Goal: Task Accomplishment & Management: Complete application form

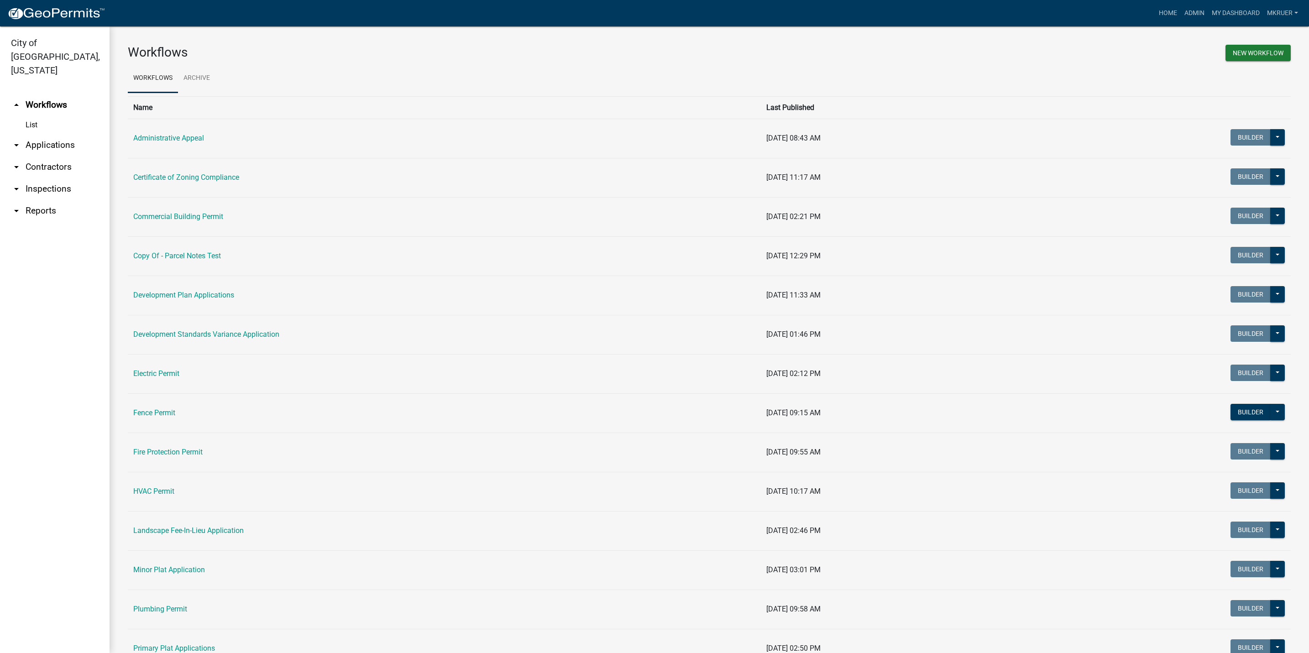
click at [48, 178] on link "arrow_drop_down Inspections" at bounding box center [54, 189] width 109 height 22
click at [55, 178] on link "arrow_drop_down Inspections" at bounding box center [54, 189] width 109 height 22
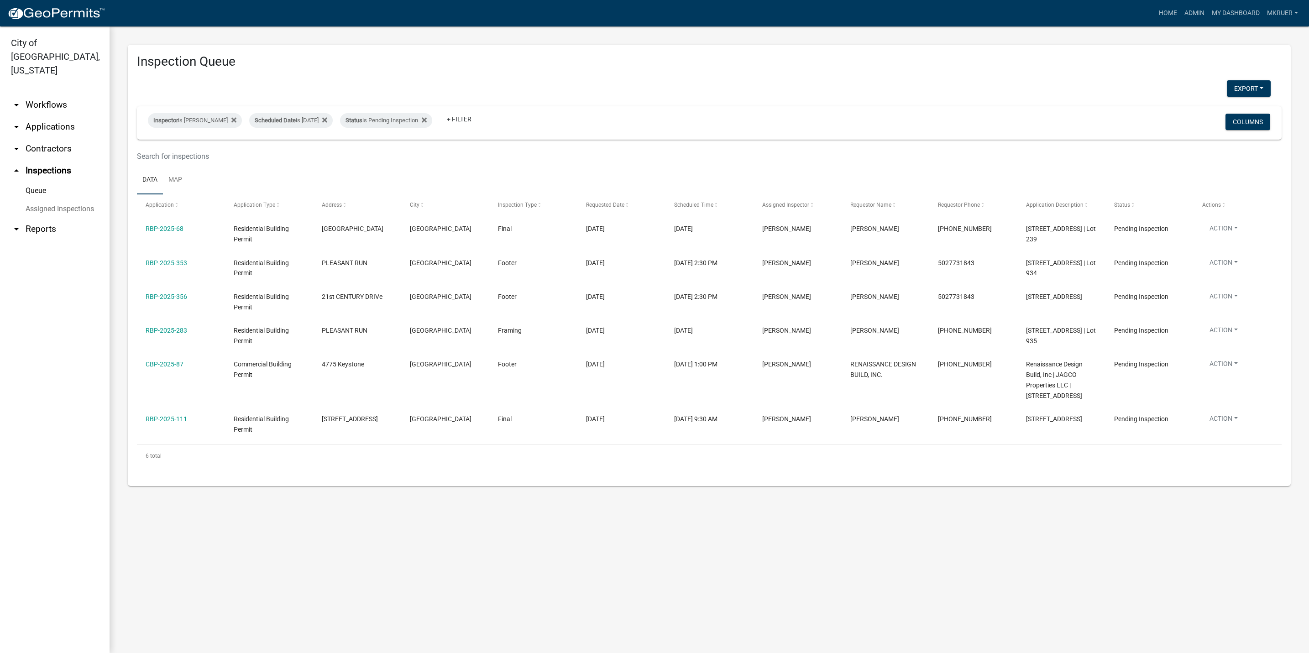
click at [56, 116] on link "arrow_drop_down Applications" at bounding box center [54, 127] width 109 height 22
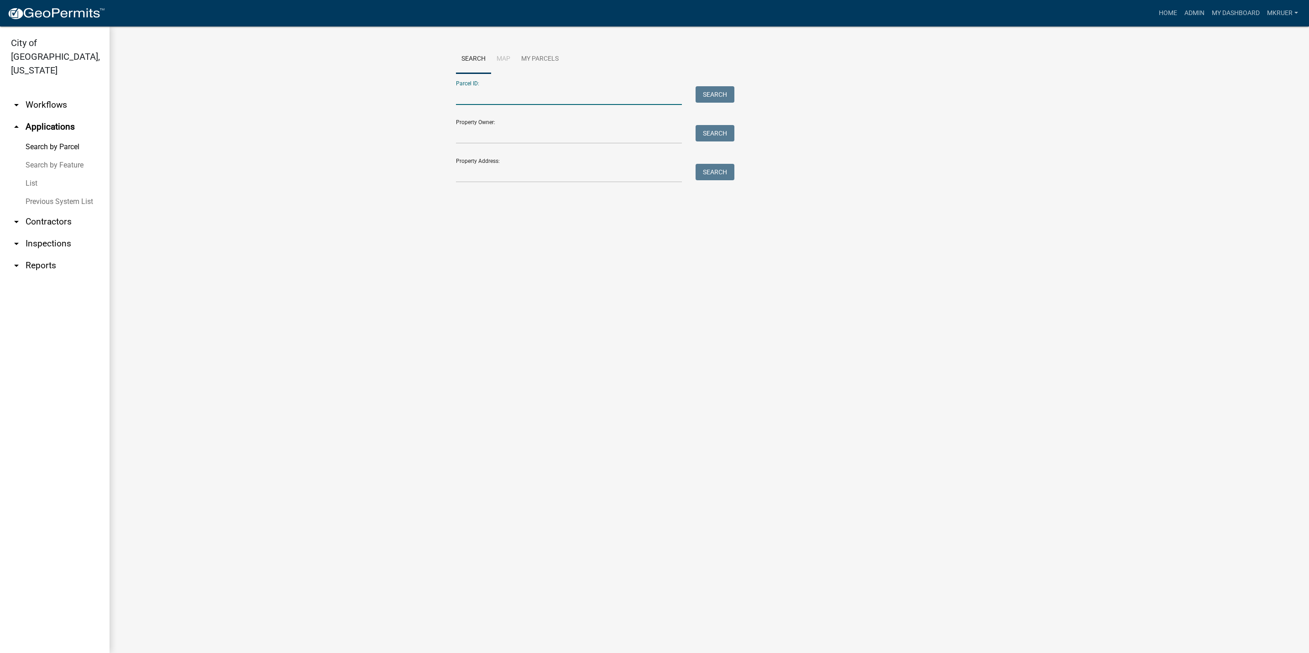
click at [501, 96] on input "Parcel ID:" at bounding box center [569, 95] width 226 height 19
type input "1"
click at [484, 178] on input "Property Address:" at bounding box center [569, 173] width 226 height 19
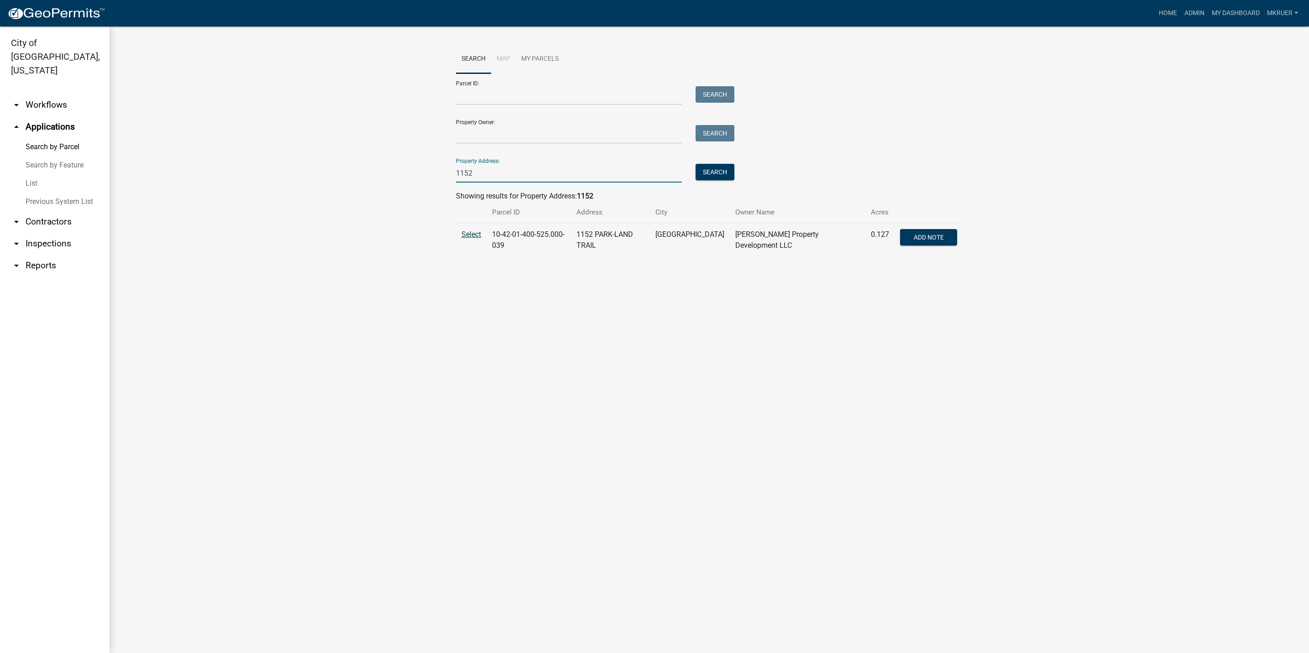
type input "1152"
click at [471, 234] on span "Select" at bounding box center [471, 234] width 20 height 9
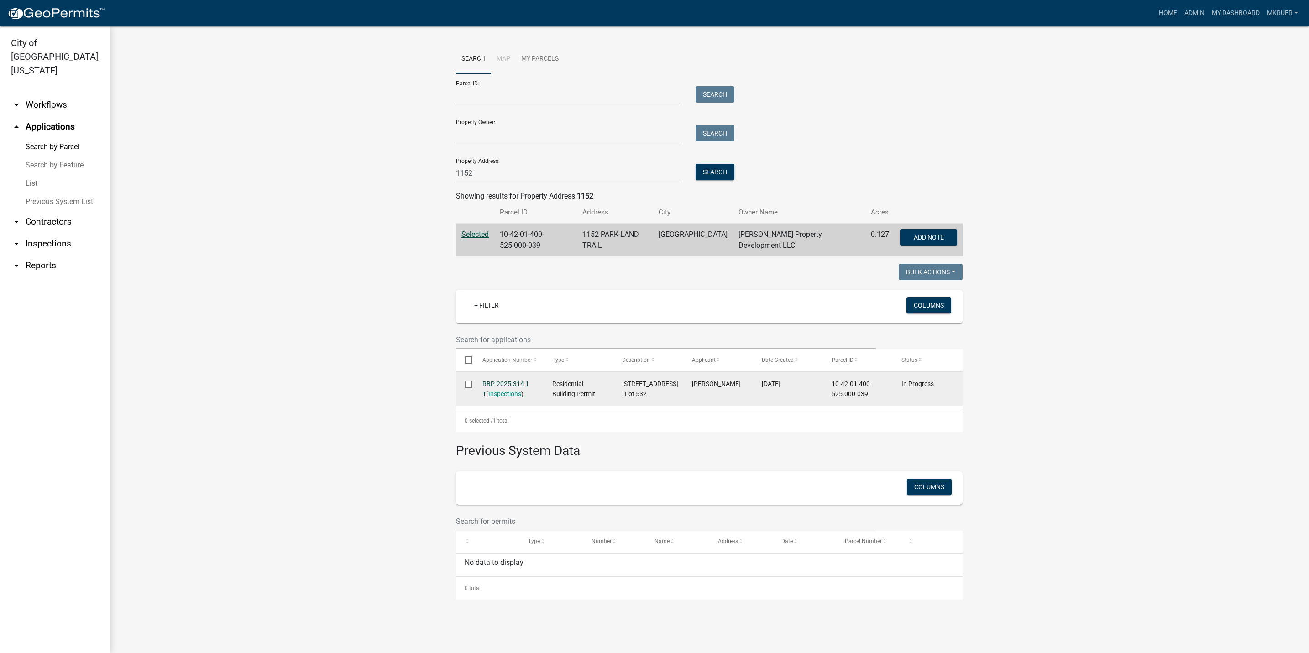
click at [500, 385] on link "RBP-2025-314 1 1" at bounding box center [505, 389] width 47 height 18
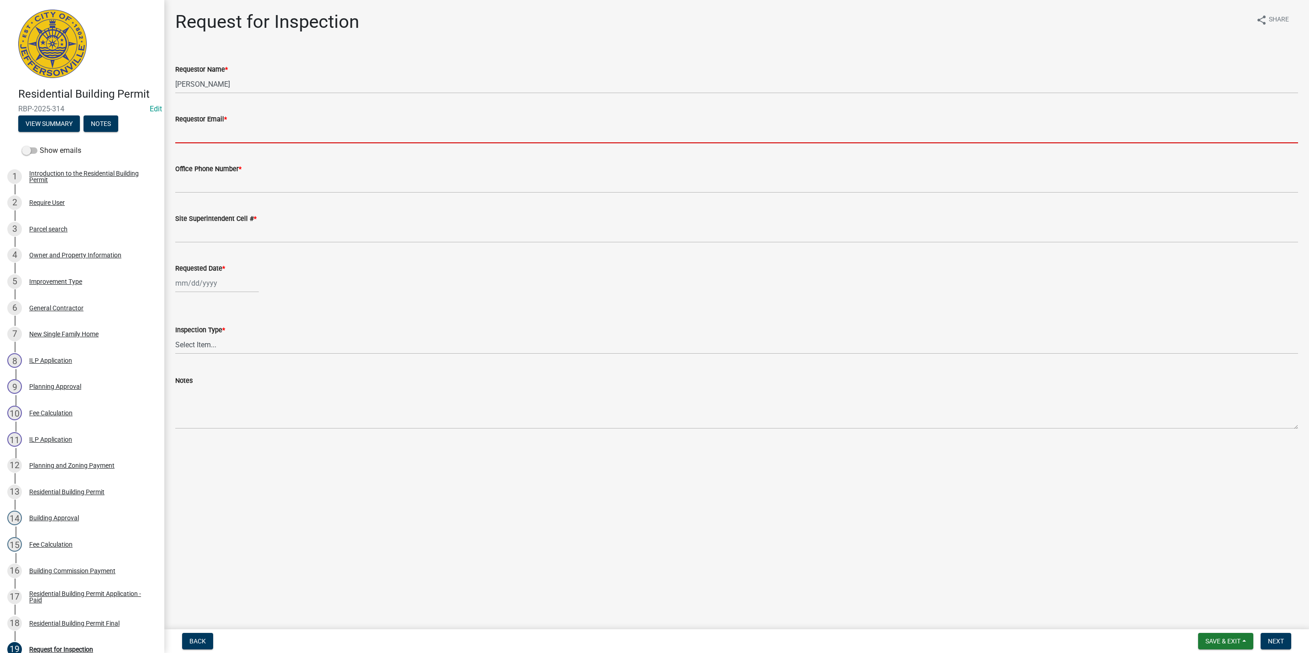
click at [200, 136] on input "Requestor Email *" at bounding box center [736, 134] width 1122 height 19
type input "[EMAIL_ADDRESS][DOMAIN_NAME]"
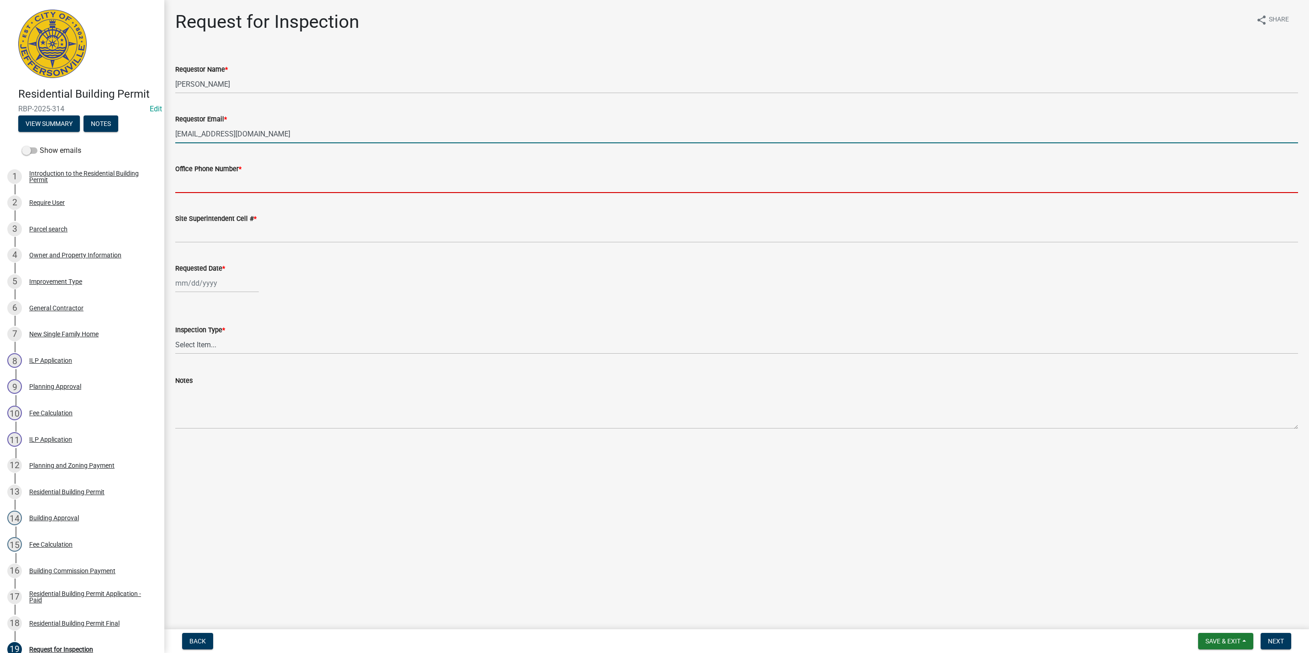
type input "5027731843"
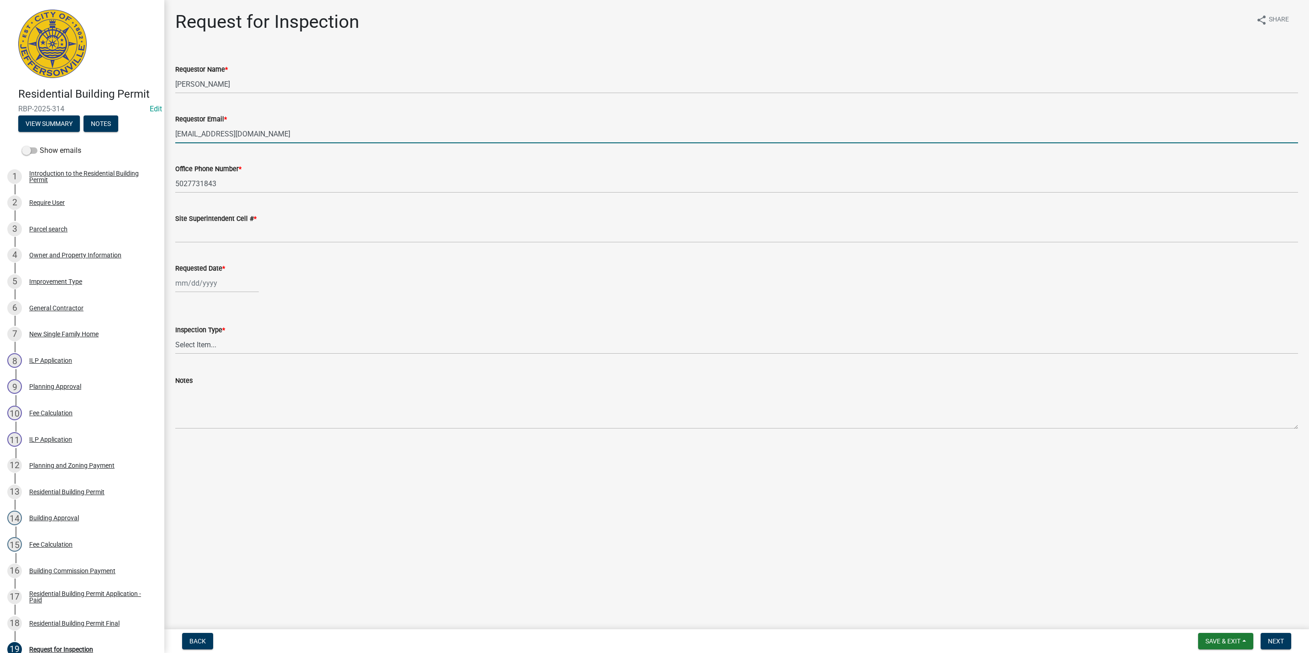
type input "5027731843"
type input "[DATE]"
select select "9"
select select "2025"
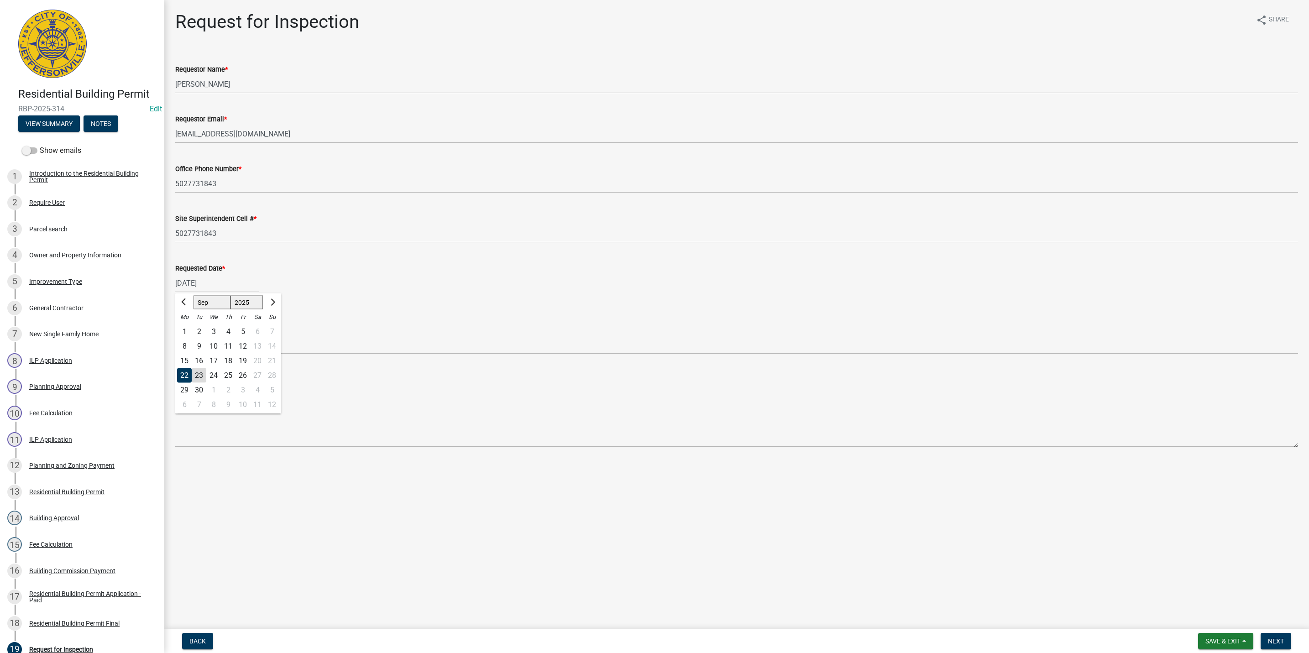
click at [183, 371] on div "22" at bounding box center [184, 375] width 15 height 15
click at [206, 284] on input "[DATE]" at bounding box center [216, 283] width 83 height 19
select select "9"
select select "2025"
click at [200, 374] on div "23" at bounding box center [199, 375] width 15 height 15
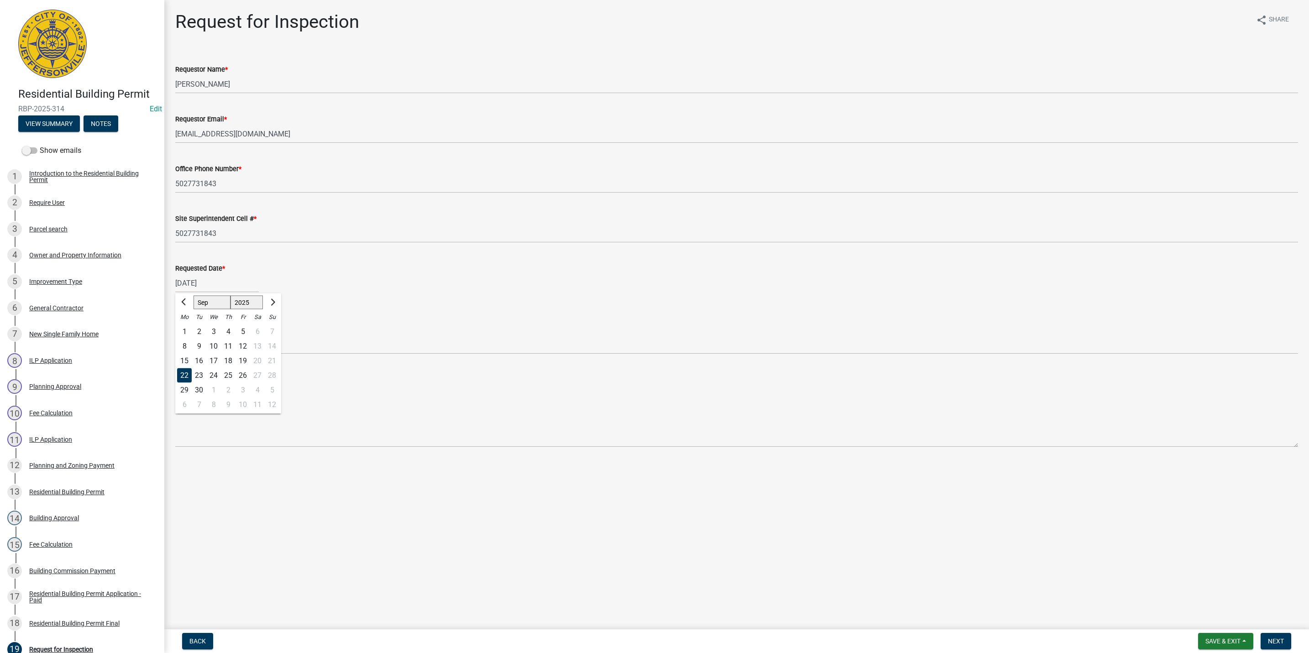
type input "[DATE]"
click at [209, 341] on select "Select Item... Footer Foundation Framing Final" at bounding box center [736, 344] width 1122 height 19
click at [175, 335] on select "Select Item... Footer Foundation Framing Final" at bounding box center [736, 344] width 1122 height 19
select select "5905b6c6-73a3-4561-9a25-e231032c58c8"
click at [1270, 639] on span "Next" at bounding box center [1275, 640] width 16 height 7
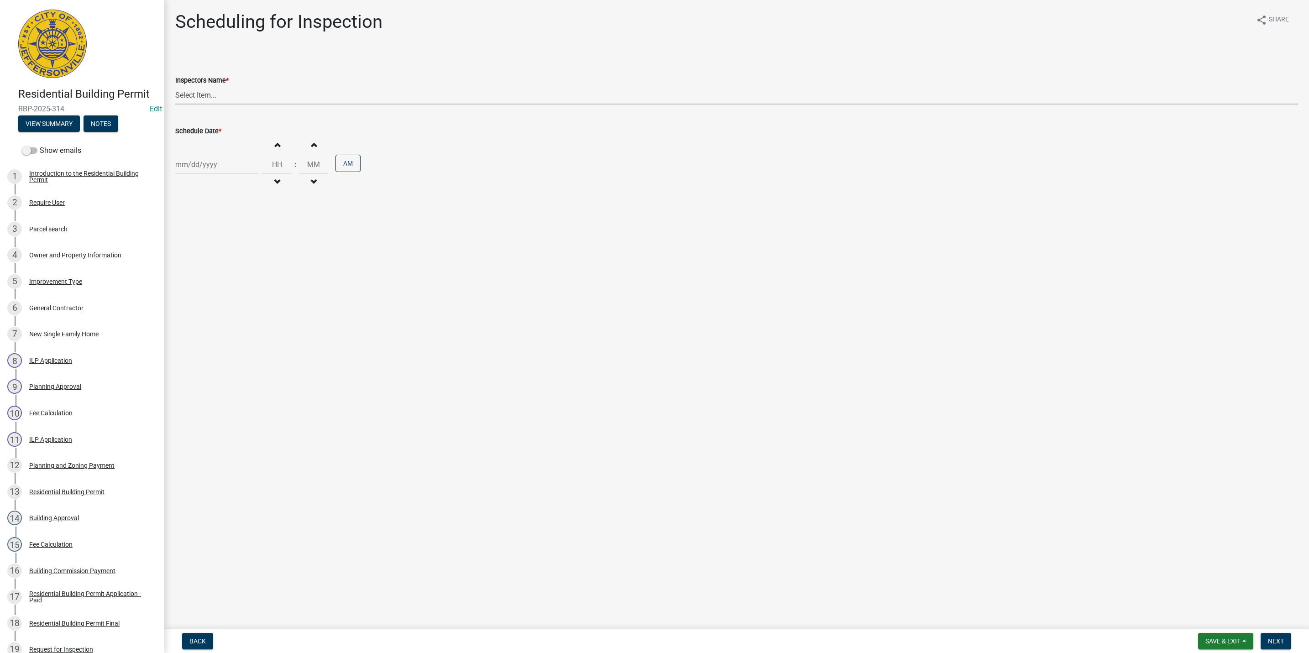
click at [195, 93] on select "Select Item... [PERSON_NAME] ([PERSON_NAME]) [PERSON_NAME] ([PERSON_NAME]) mkru…" at bounding box center [736, 95] width 1122 height 19
select select "fdb3bcc6-ce93-4663-8a18-5c08884dd177"
click at [175, 86] on select "Select Item... [PERSON_NAME] ([PERSON_NAME]) [PERSON_NAME] ([PERSON_NAME]) mkru…" at bounding box center [736, 95] width 1122 height 19
select select "9"
select select "2025"
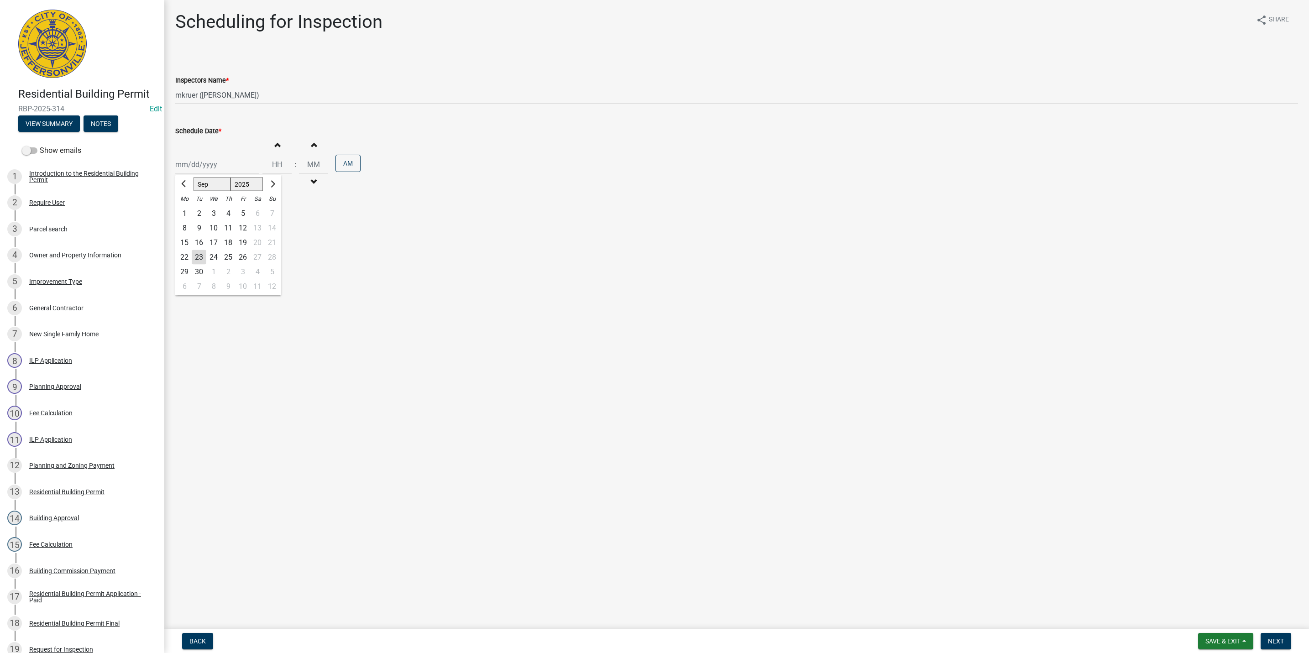
click at [202, 166] on div "[PERSON_NAME] Feb Mar Apr [PERSON_NAME][DATE] Oct Nov [DATE] 1526 1527 1528 152…" at bounding box center [216, 164] width 83 height 19
click at [200, 259] on div "23" at bounding box center [199, 257] width 15 height 15
type input "[DATE]"
click at [275, 144] on span "button" at bounding box center [277, 144] width 5 height 7
type input "01"
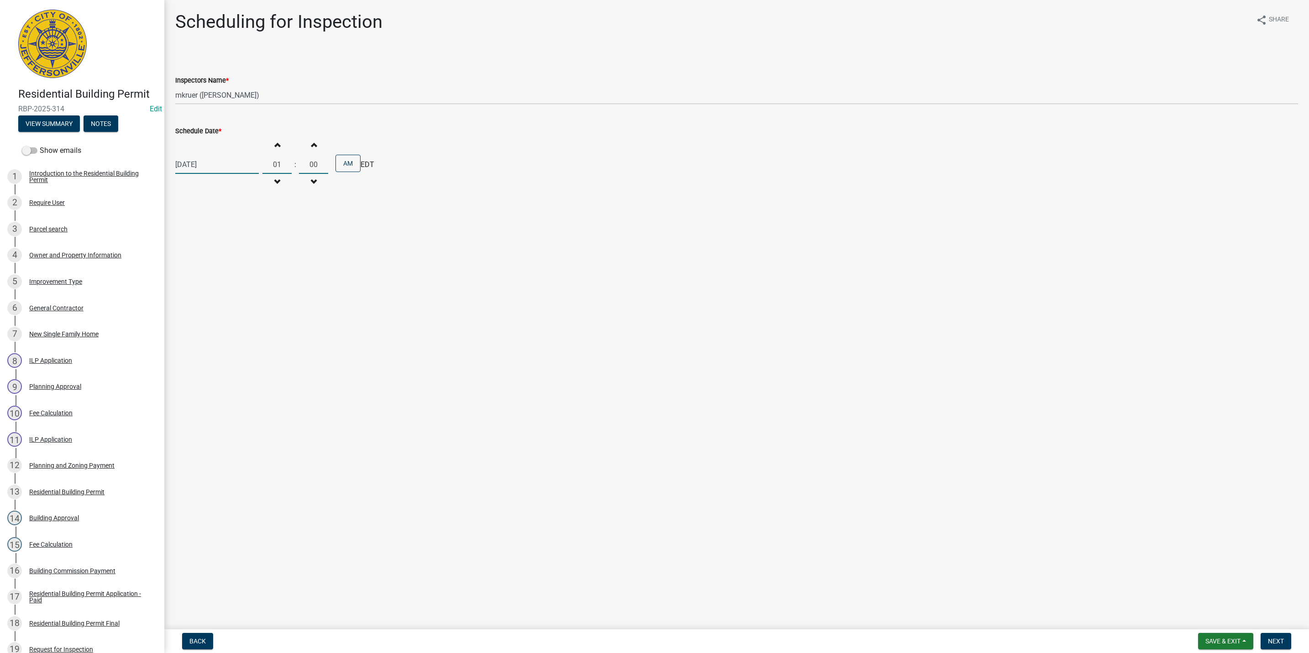
click at [313, 162] on input "00" at bounding box center [313, 164] width 29 height 19
type input "0"
type input "30"
click at [345, 162] on button "AM" at bounding box center [347, 163] width 25 height 17
click at [1276, 639] on span "Next" at bounding box center [1275, 640] width 16 height 7
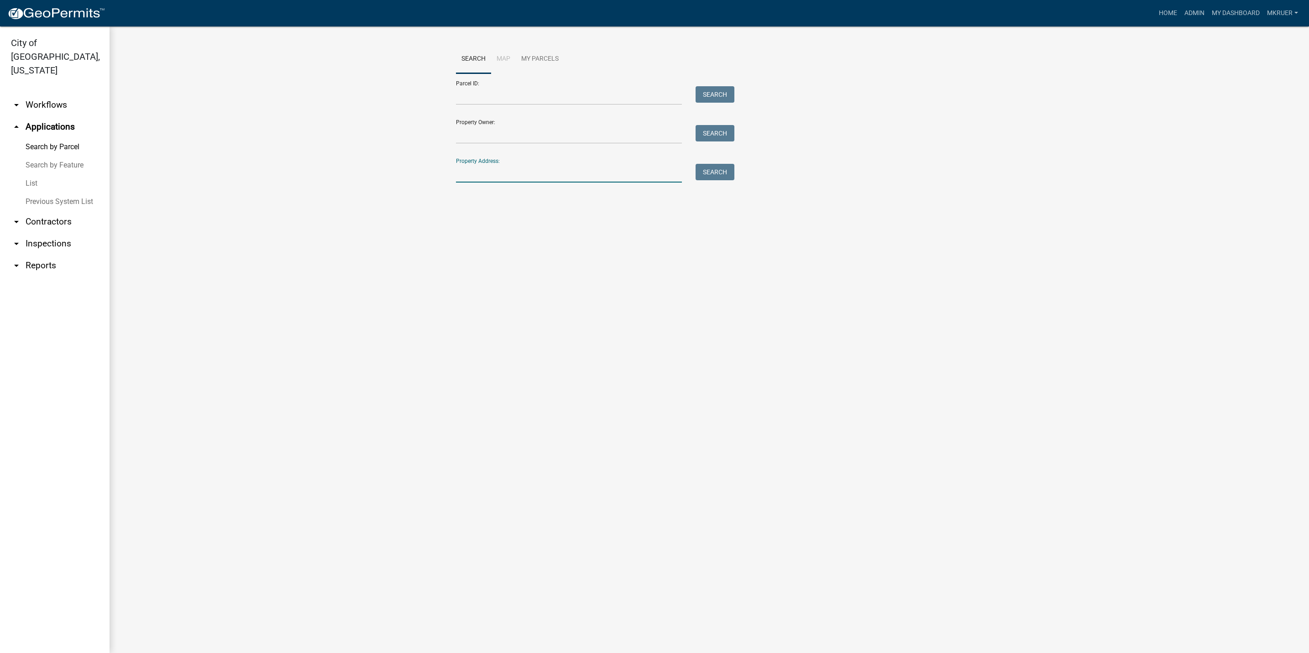
click at [488, 172] on input "Property Address:" at bounding box center [569, 173] width 226 height 19
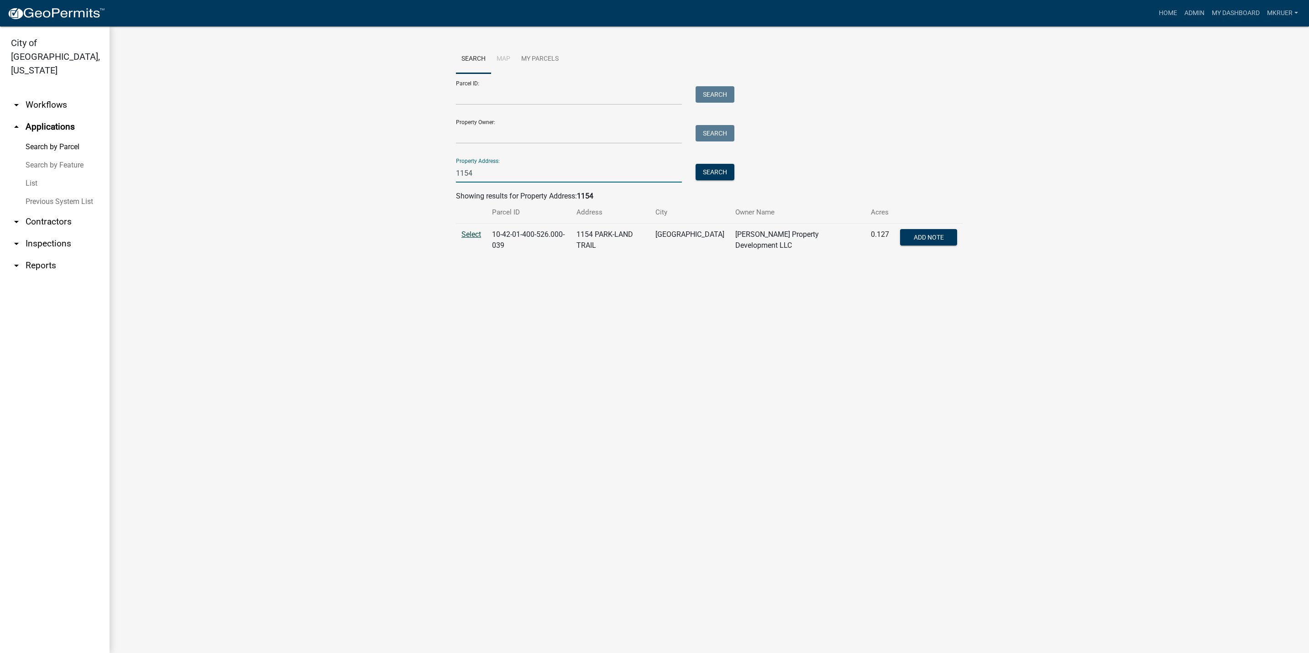
type input "1154"
click at [469, 234] on span "Select" at bounding box center [471, 234] width 20 height 9
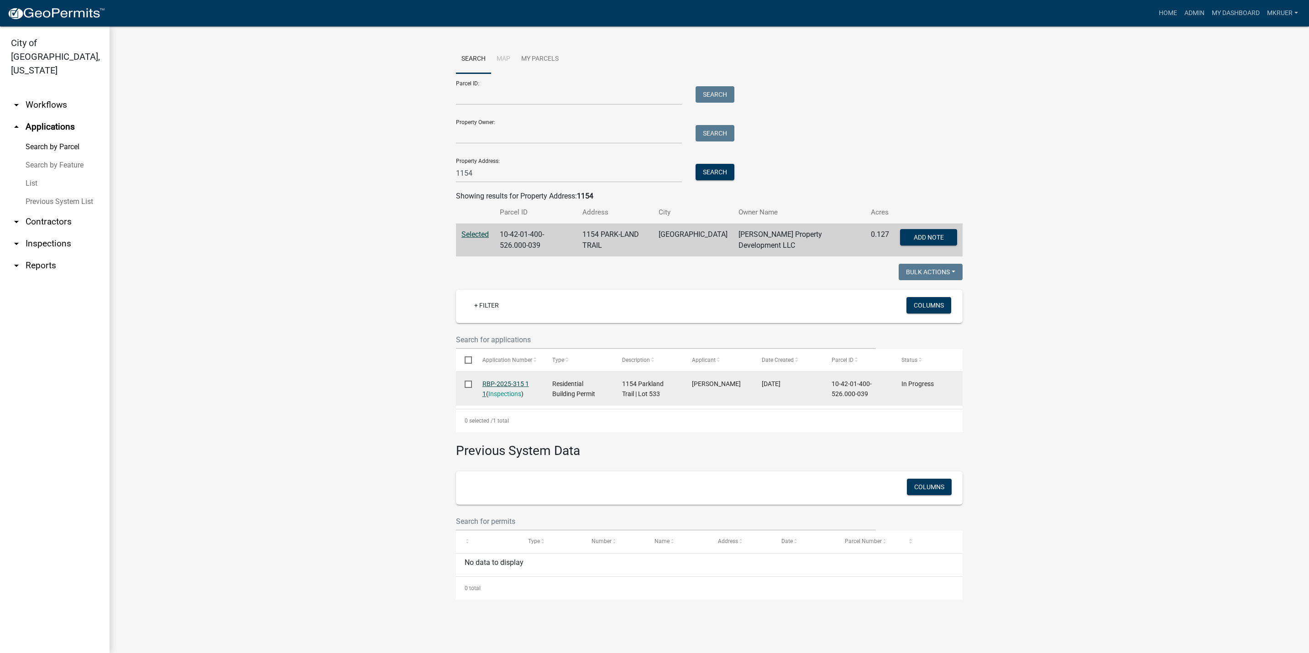
click at [504, 382] on link "RBP-2025-315 1 1" at bounding box center [505, 389] width 47 height 18
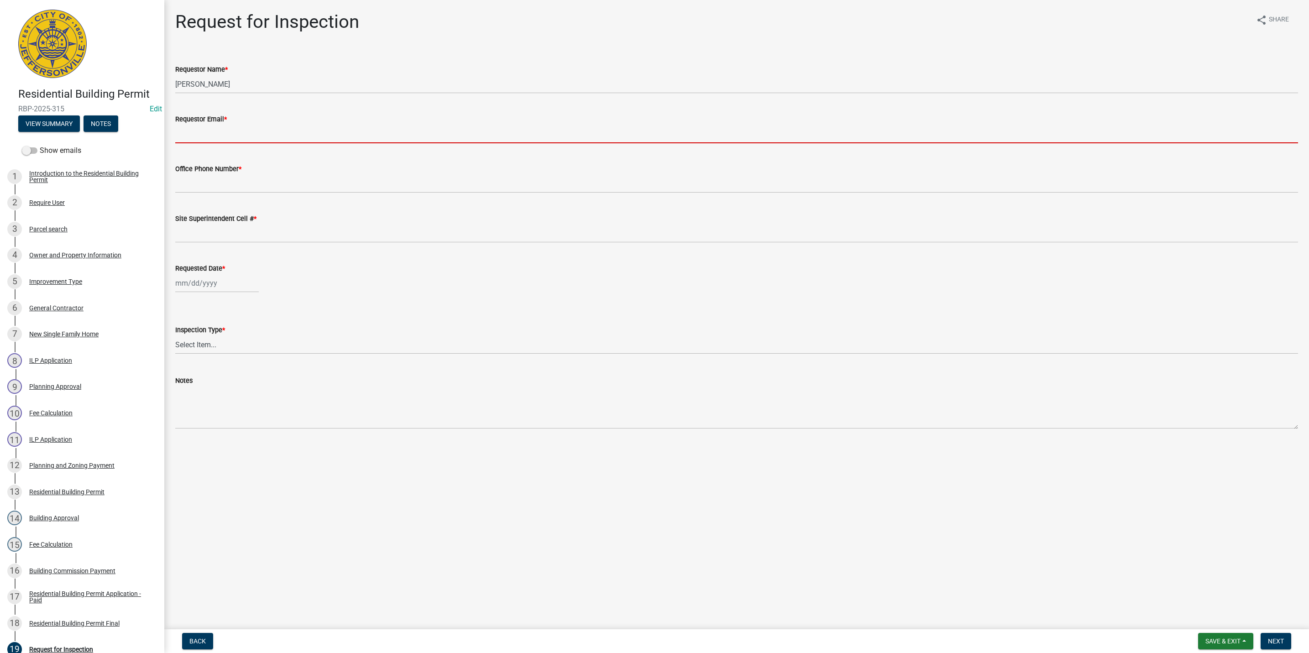
drag, startPoint x: 204, startPoint y: 125, endPoint x: 202, endPoint y: 129, distance: 4.7
click at [203, 128] on input "Requestor Email *" at bounding box center [736, 134] width 1122 height 19
type input "[EMAIL_ADDRESS][DOMAIN_NAME]"
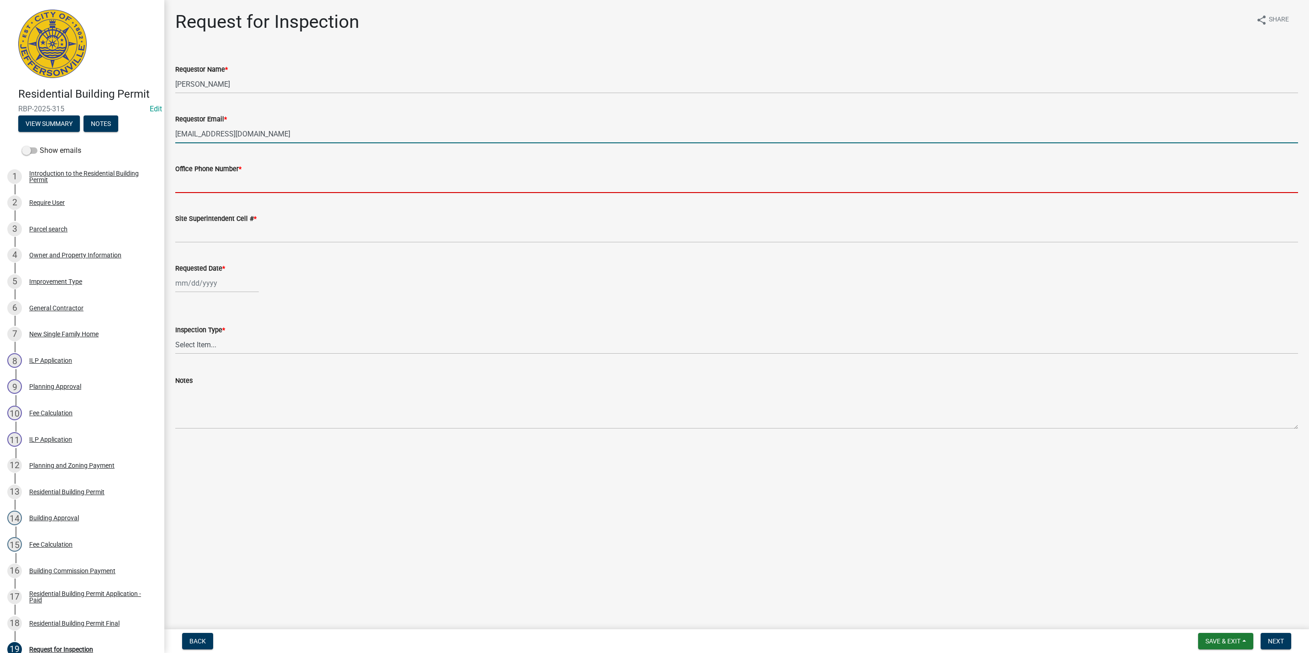
type input "5027731843"
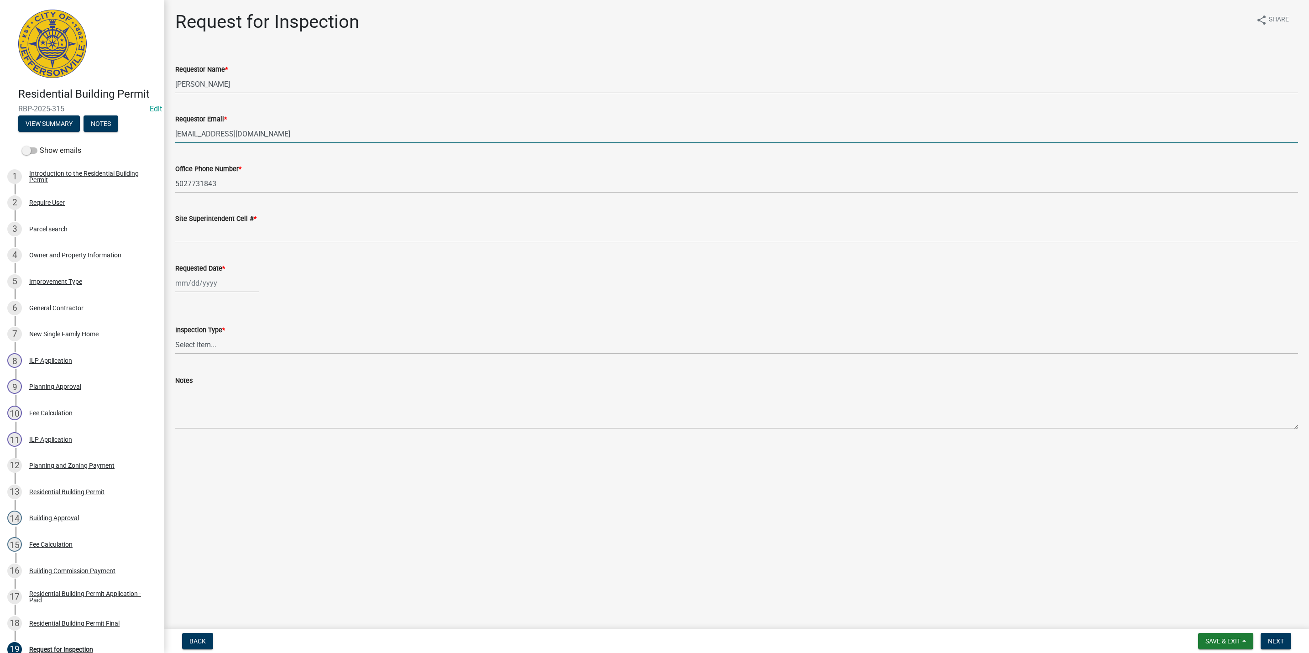
type input "5027731843"
type input "[DATE]"
select select "9"
select select "2025"
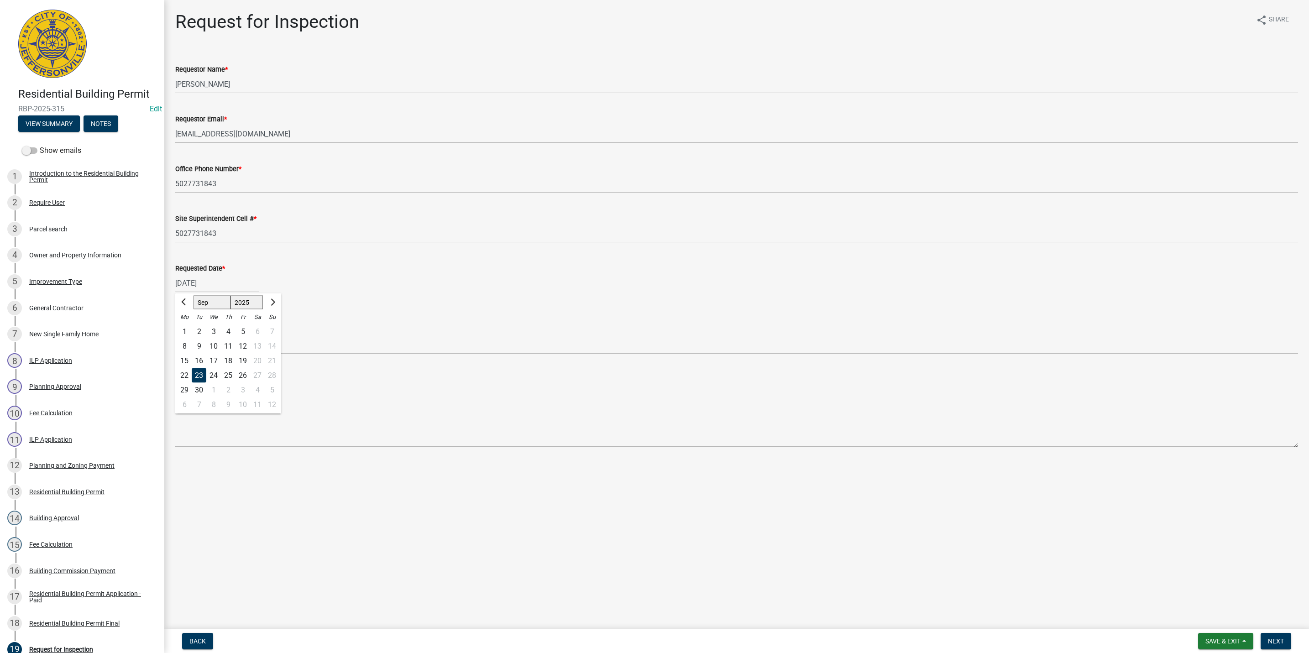
click at [199, 375] on div "23" at bounding box center [199, 375] width 15 height 15
click at [207, 343] on select "Select Item... Footer Foundation Framing Final" at bounding box center [736, 344] width 1122 height 19
click at [175, 335] on select "Select Item... Footer Foundation Framing Final" at bounding box center [736, 344] width 1122 height 19
select select "5905b6c6-73a3-4561-9a25-e231032c58c8"
click at [1270, 642] on span "Next" at bounding box center [1275, 640] width 16 height 7
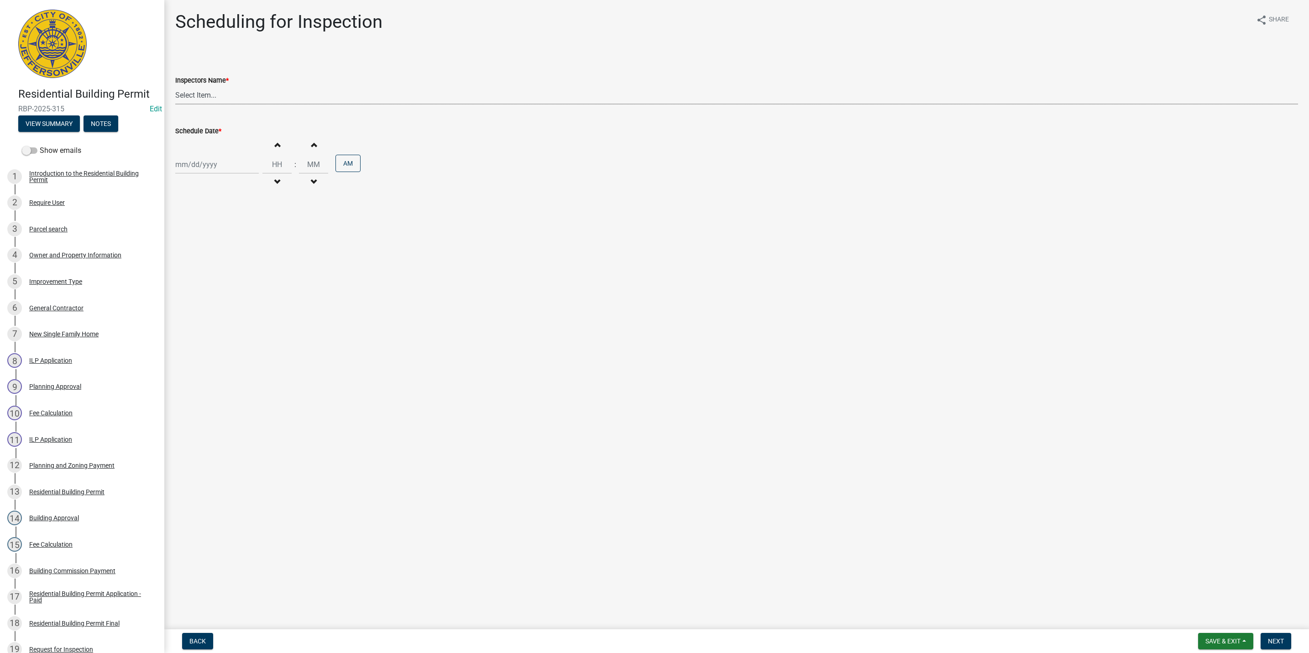
click at [210, 96] on select "Select Item... [PERSON_NAME] ([PERSON_NAME]) [PERSON_NAME] ([PERSON_NAME]) mkru…" at bounding box center [736, 95] width 1122 height 19
select select "fdb3bcc6-ce93-4663-8a18-5c08884dd177"
click at [175, 86] on select "Select Item... [PERSON_NAME] ([PERSON_NAME]) [PERSON_NAME] ([PERSON_NAME]) mkru…" at bounding box center [736, 95] width 1122 height 19
select select "9"
select select "2025"
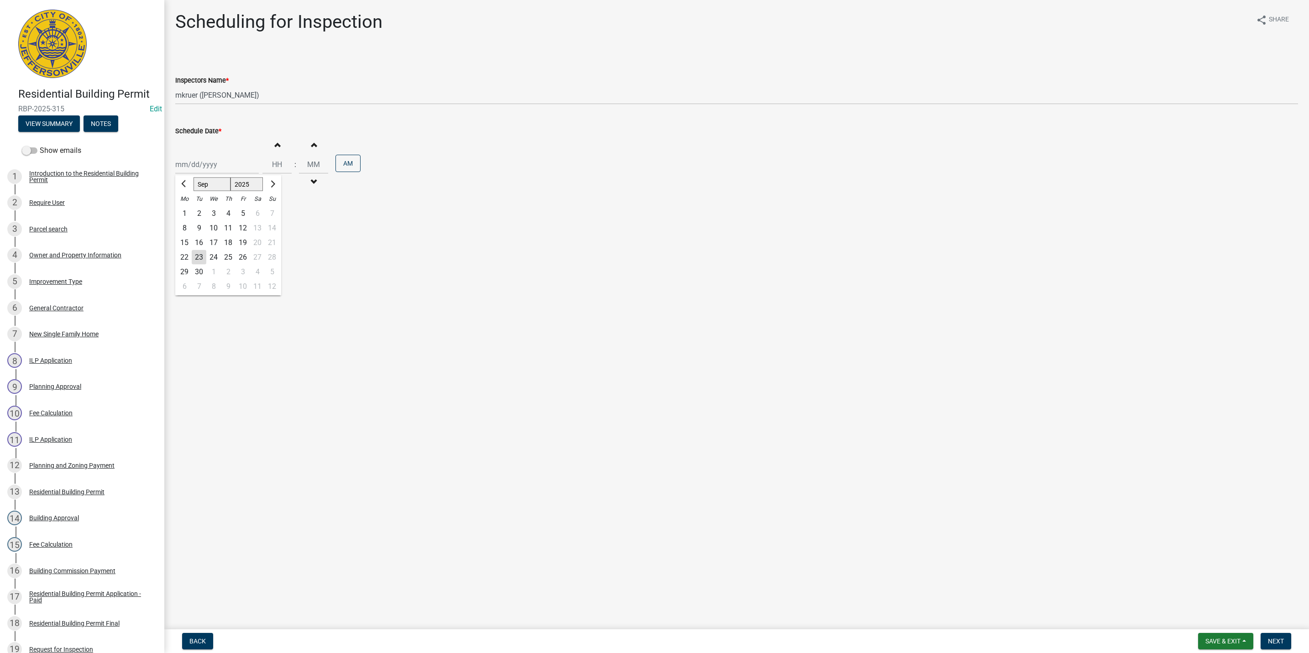
click at [204, 170] on div "[PERSON_NAME] Feb Mar Apr [PERSON_NAME][DATE] Oct Nov [DATE] 1526 1527 1528 152…" at bounding box center [216, 164] width 83 height 19
click at [200, 255] on div "23" at bounding box center [199, 257] width 15 height 15
type input "[DATE]"
click at [275, 147] on span "button" at bounding box center [277, 144] width 5 height 7
type input "01"
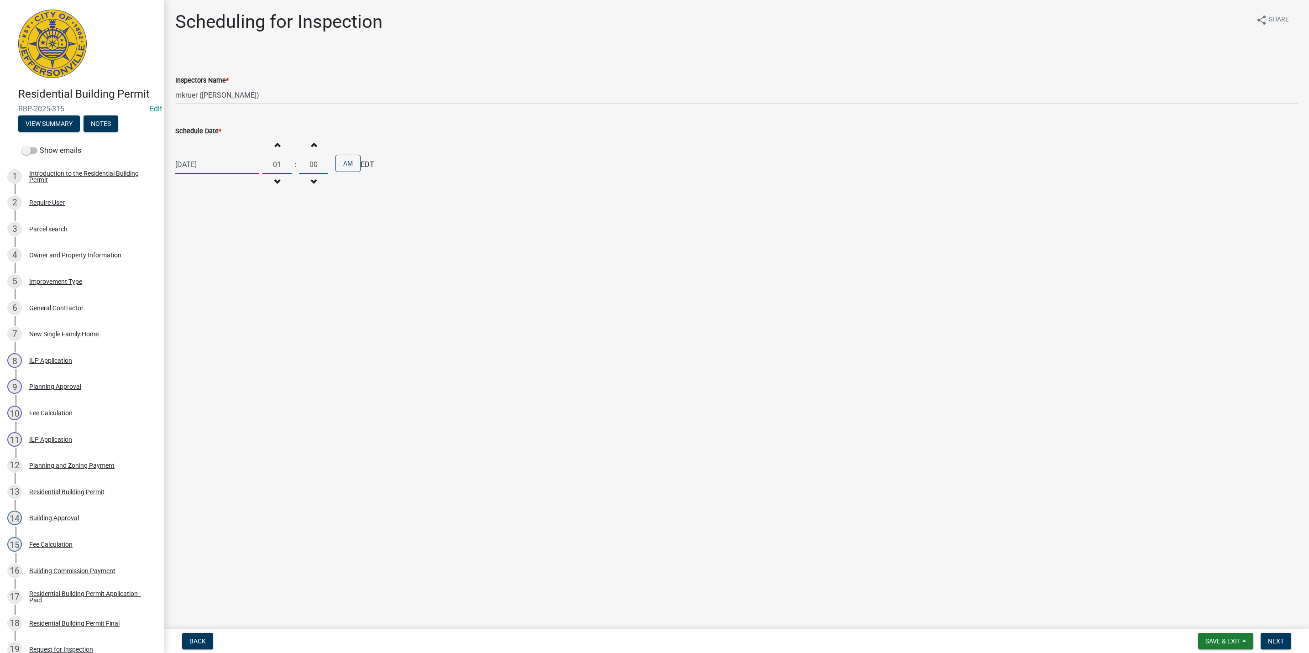
click at [316, 163] on input "00" at bounding box center [313, 164] width 29 height 19
type input "0"
type input "30"
click at [344, 168] on button "AM" at bounding box center [347, 163] width 25 height 17
click at [1276, 644] on span "Next" at bounding box center [1275, 640] width 16 height 7
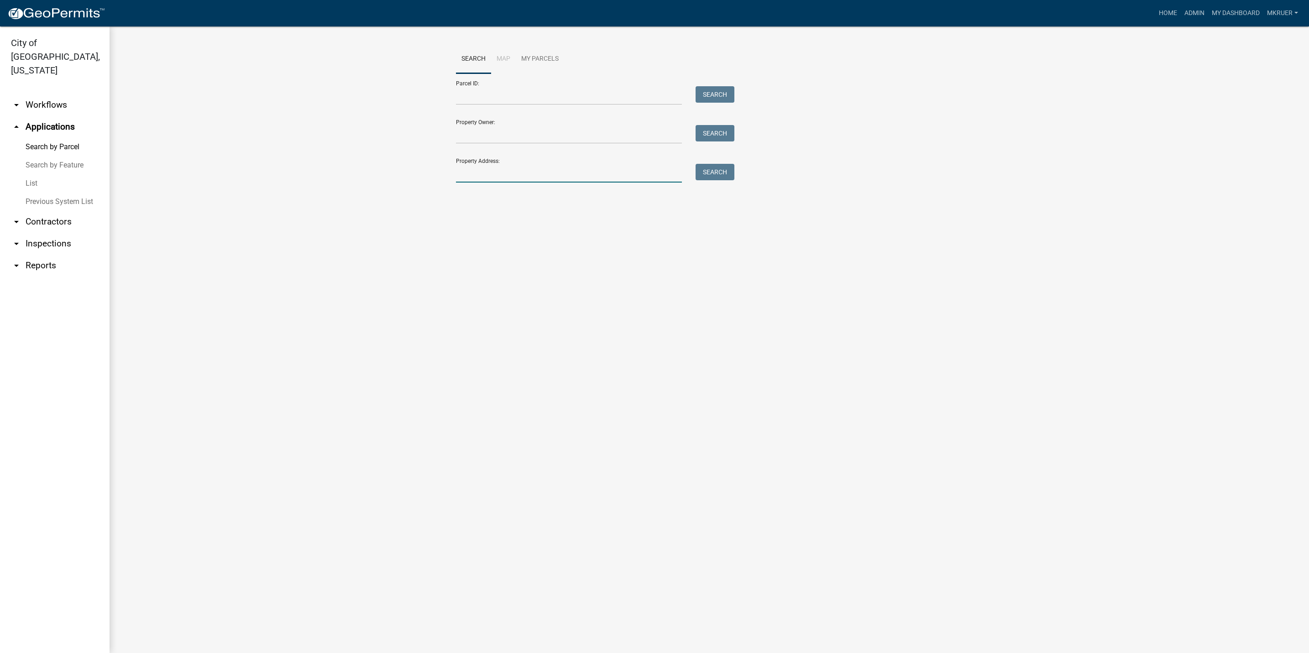
click at [497, 174] on input "Property Address:" at bounding box center [569, 173] width 226 height 19
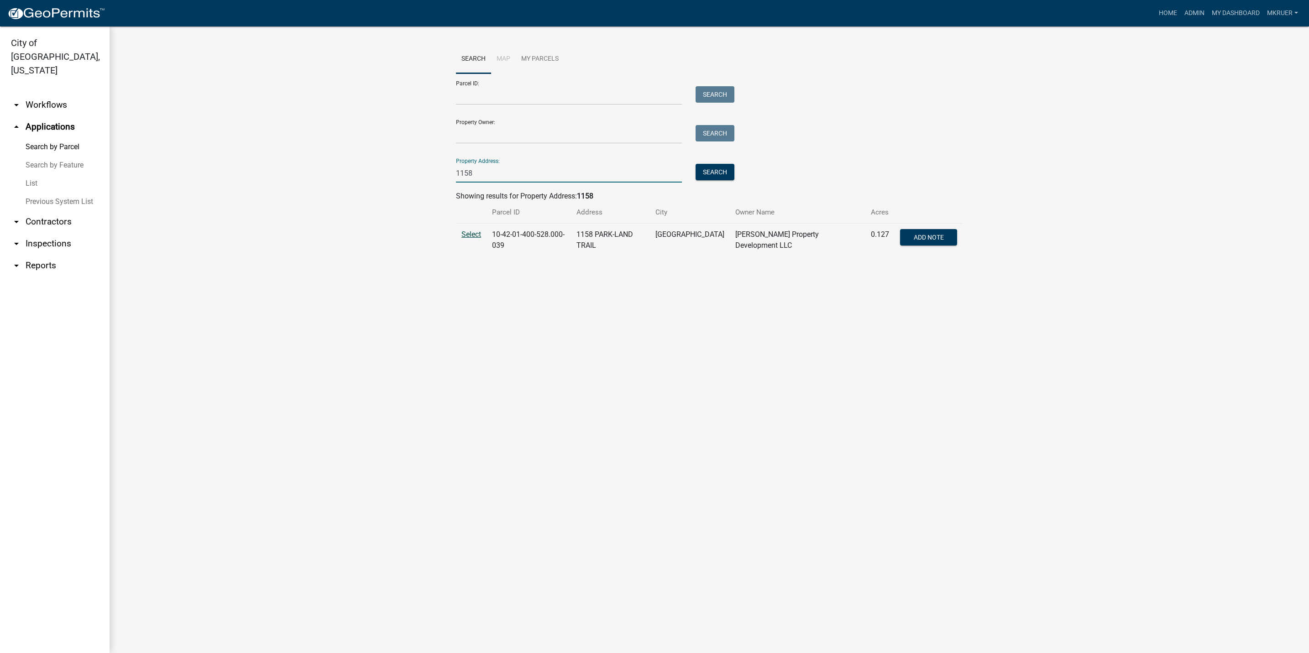
type input "1158"
click at [473, 235] on span "Select" at bounding box center [471, 234] width 20 height 9
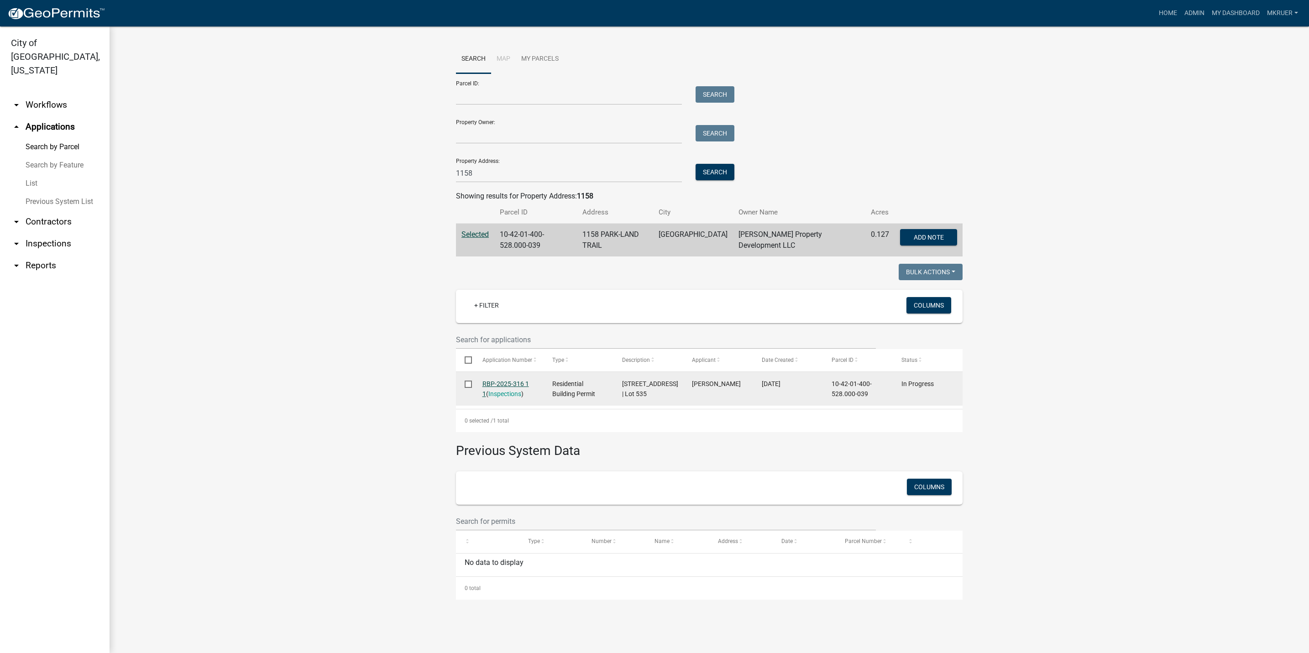
click at [497, 382] on link "RBP-2025-316 1 1" at bounding box center [505, 389] width 47 height 18
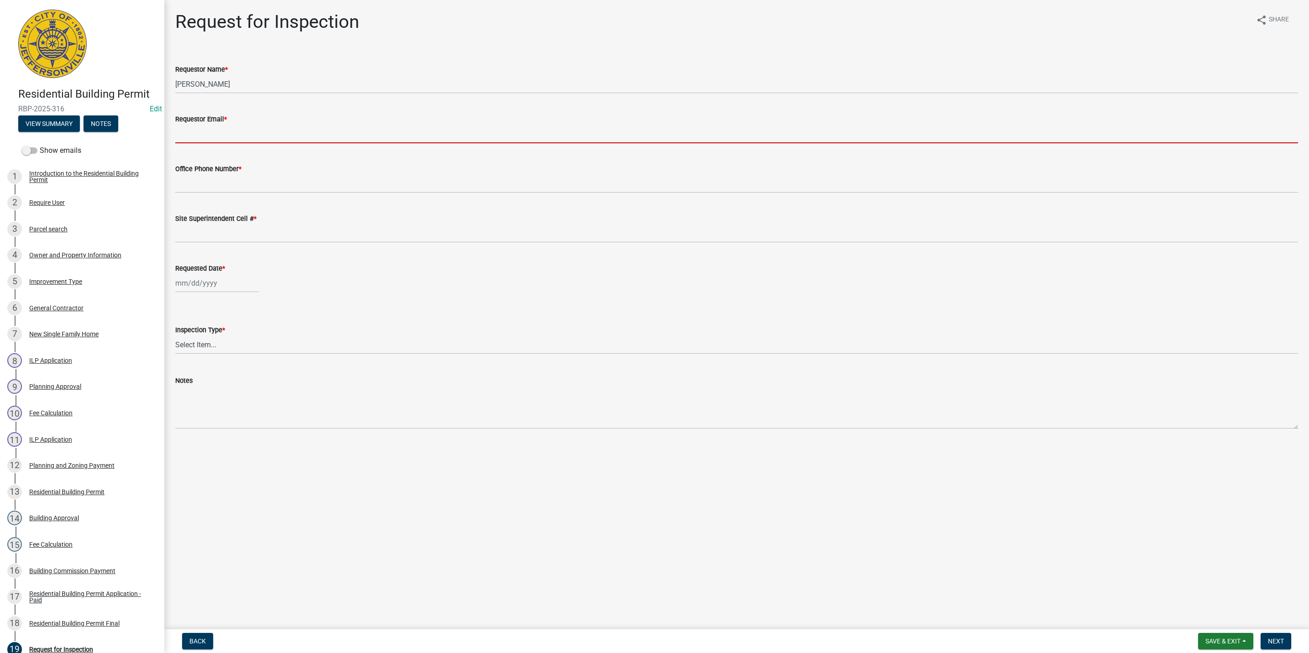
click at [226, 132] on input "Requestor Email *" at bounding box center [736, 134] width 1122 height 19
type input "[EMAIL_ADDRESS][DOMAIN_NAME]"
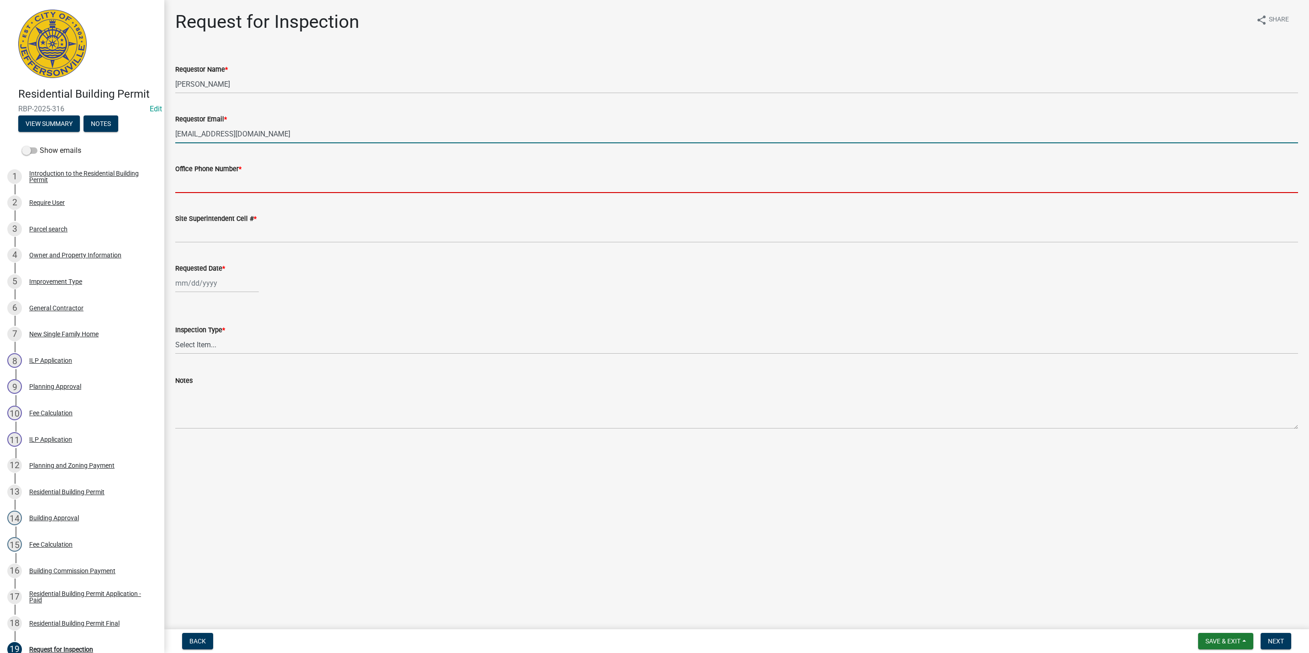
type input "5027731843"
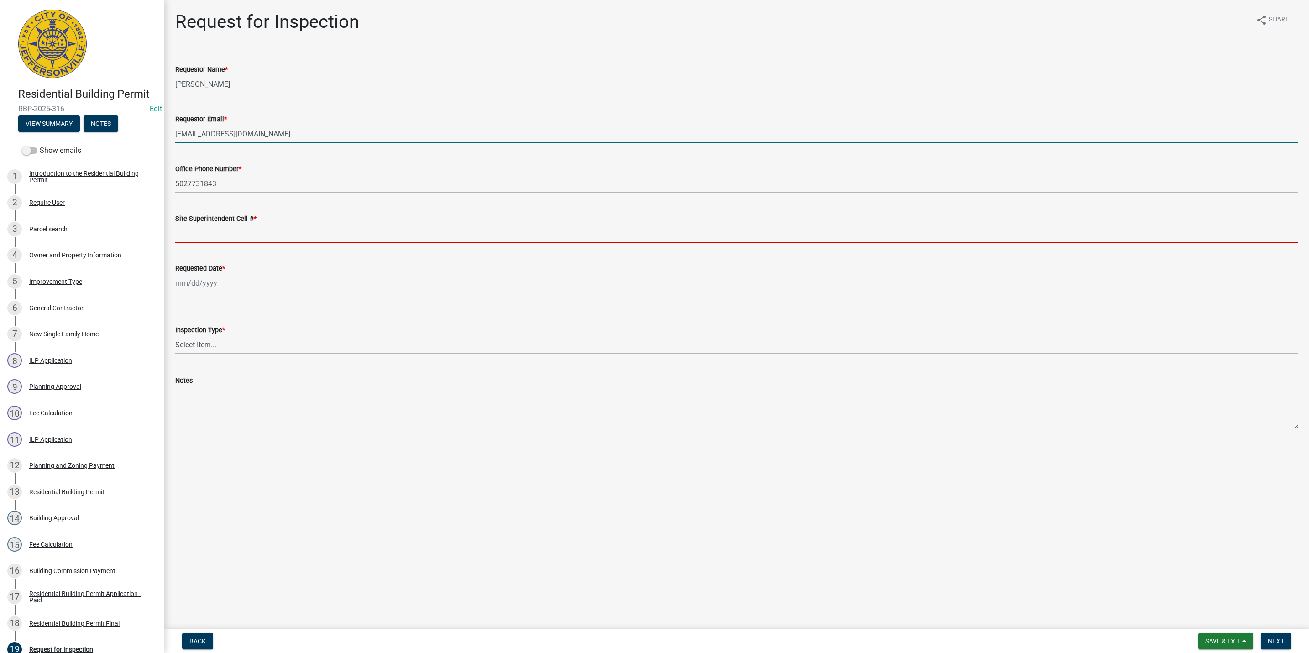
type input "5027731843"
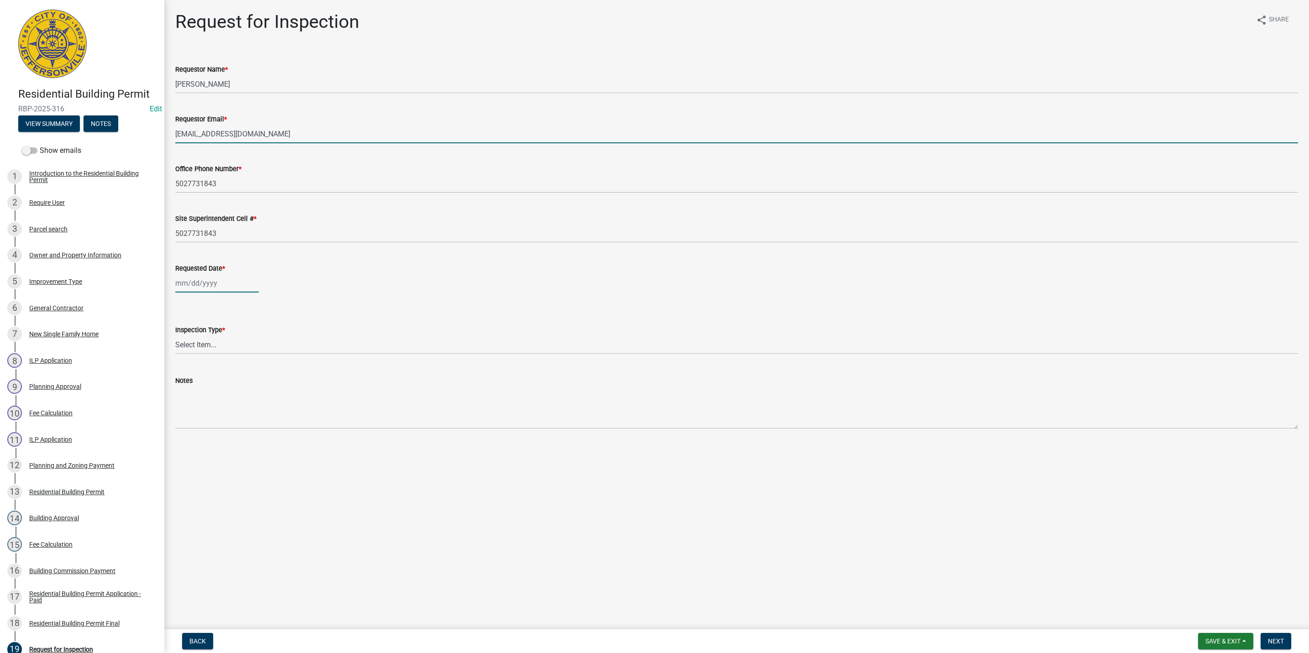
type input "[DATE]"
select select "9"
select select "2025"
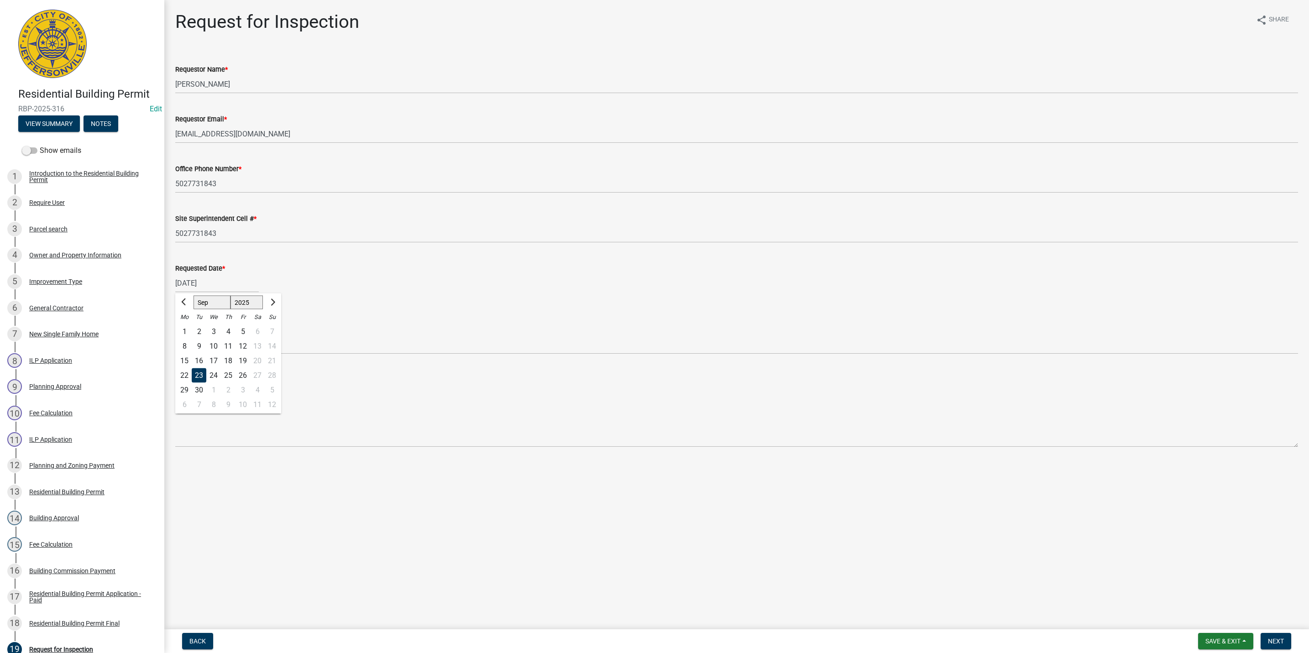
click at [198, 371] on div "23" at bounding box center [199, 375] width 15 height 15
click at [201, 342] on select "Select Item... Footer Foundation Framing Final" at bounding box center [736, 344] width 1122 height 19
click at [175, 335] on select "Select Item... Footer Foundation Framing Final" at bounding box center [736, 344] width 1122 height 19
select select "5905b6c6-73a3-4561-9a25-e231032c58c8"
click at [1273, 639] on span "Next" at bounding box center [1275, 640] width 16 height 7
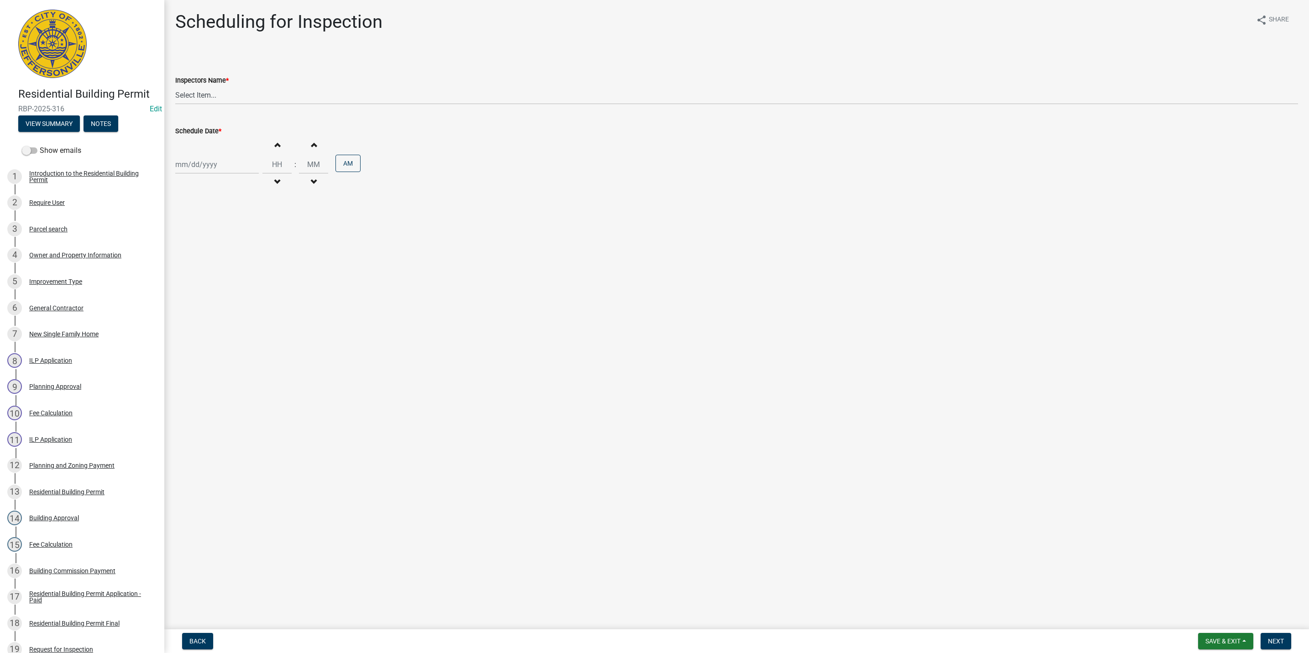
click at [200, 166] on div at bounding box center [216, 164] width 83 height 19
select select "9"
select select "2025"
drag, startPoint x: 198, startPoint y: 255, endPoint x: 211, endPoint y: 235, distance: 23.6
click at [200, 253] on div "23" at bounding box center [199, 257] width 15 height 15
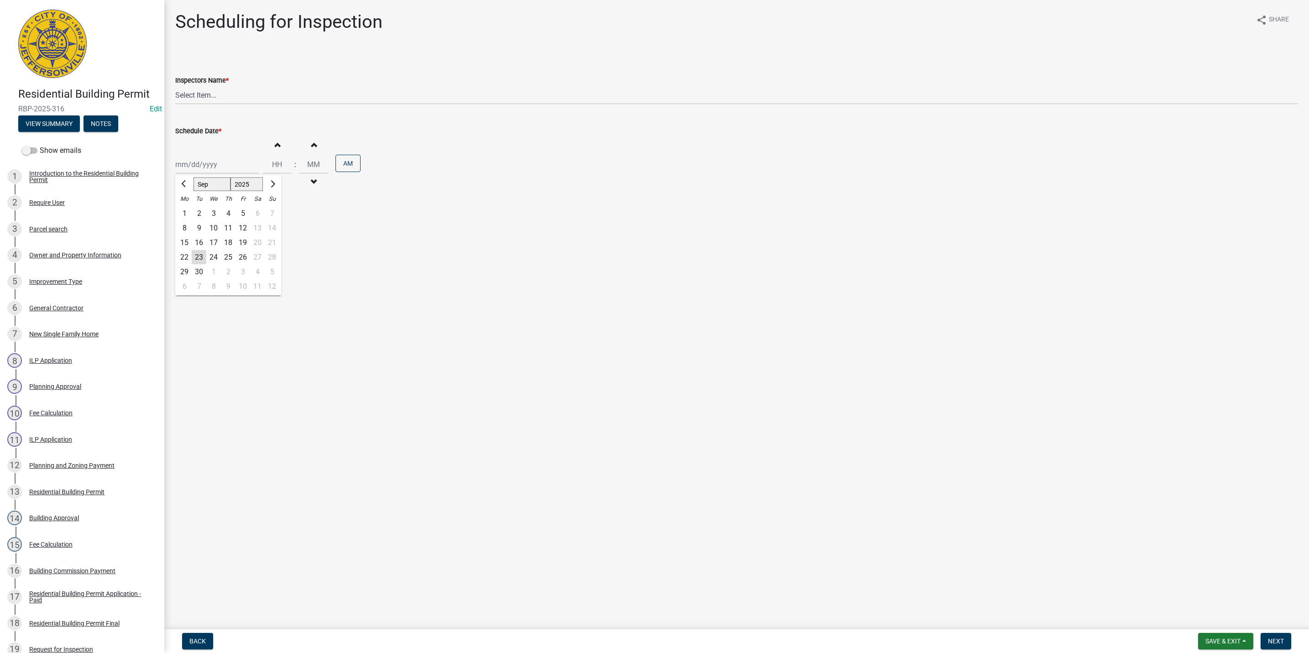
type input "[DATE]"
click at [275, 144] on span "button" at bounding box center [277, 144] width 5 height 7
type input "01"
click at [315, 163] on input "00" at bounding box center [313, 164] width 29 height 19
type input "0"
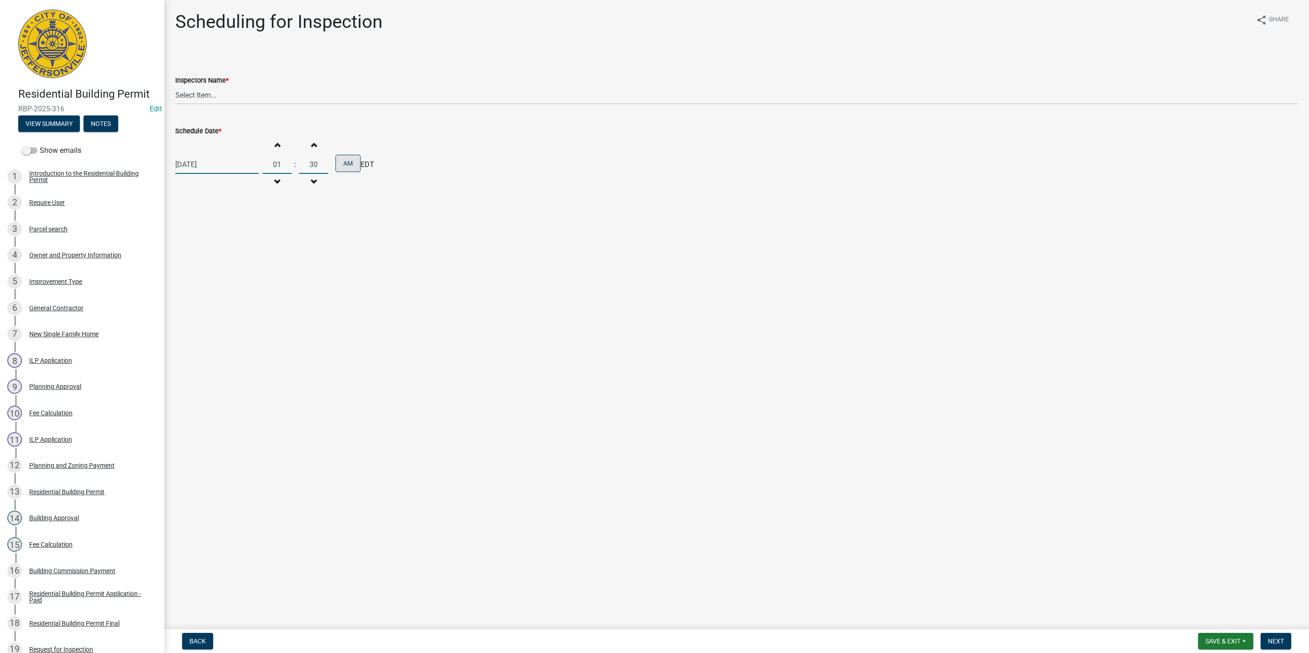
type input "30"
click at [345, 160] on button "AM" at bounding box center [347, 163] width 25 height 17
click at [1277, 639] on span "Next" at bounding box center [1275, 640] width 16 height 7
click at [193, 94] on select "Select Item... [PERSON_NAME] ([PERSON_NAME]) [PERSON_NAME] ([PERSON_NAME]) mkru…" at bounding box center [736, 95] width 1122 height 19
select select "fdb3bcc6-ce93-4663-8a18-5c08884dd177"
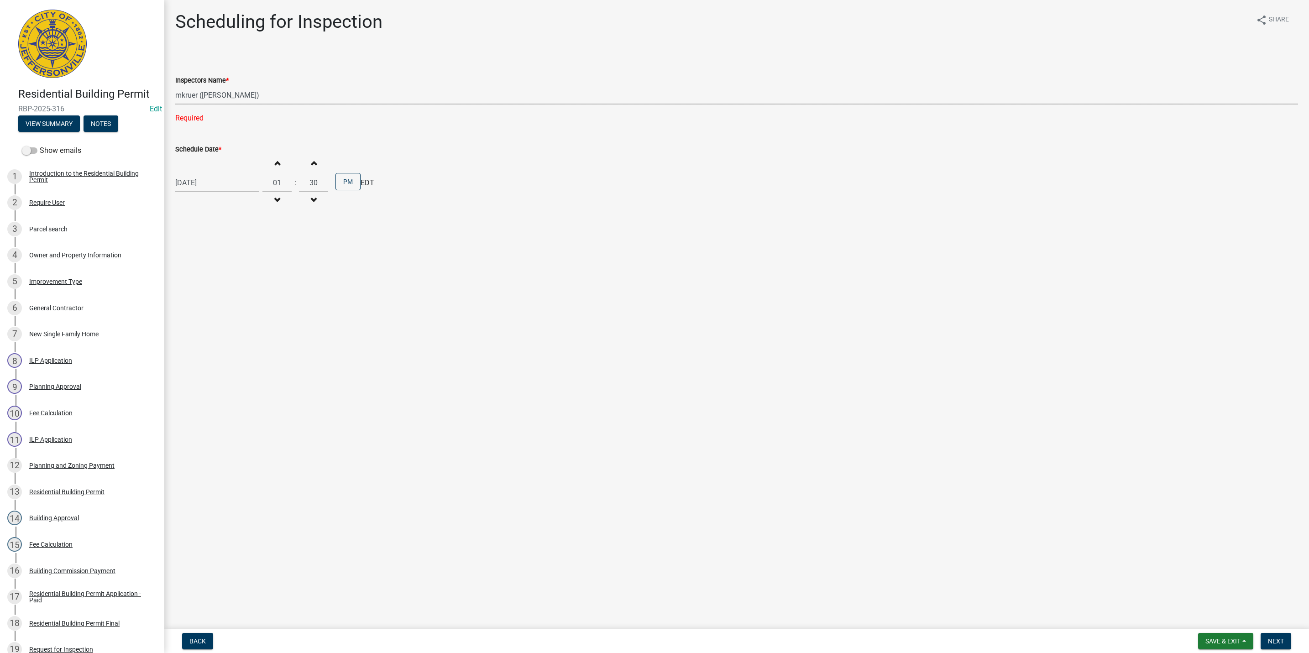
click at [175, 86] on select "Select Item... [PERSON_NAME] ([PERSON_NAME]) [PERSON_NAME] ([PERSON_NAME]) mkru…" at bounding box center [736, 95] width 1122 height 19
drag, startPoint x: 1279, startPoint y: 639, endPoint x: 1269, endPoint y: 631, distance: 12.3
click at [1278, 639] on span "Next" at bounding box center [1275, 640] width 16 height 7
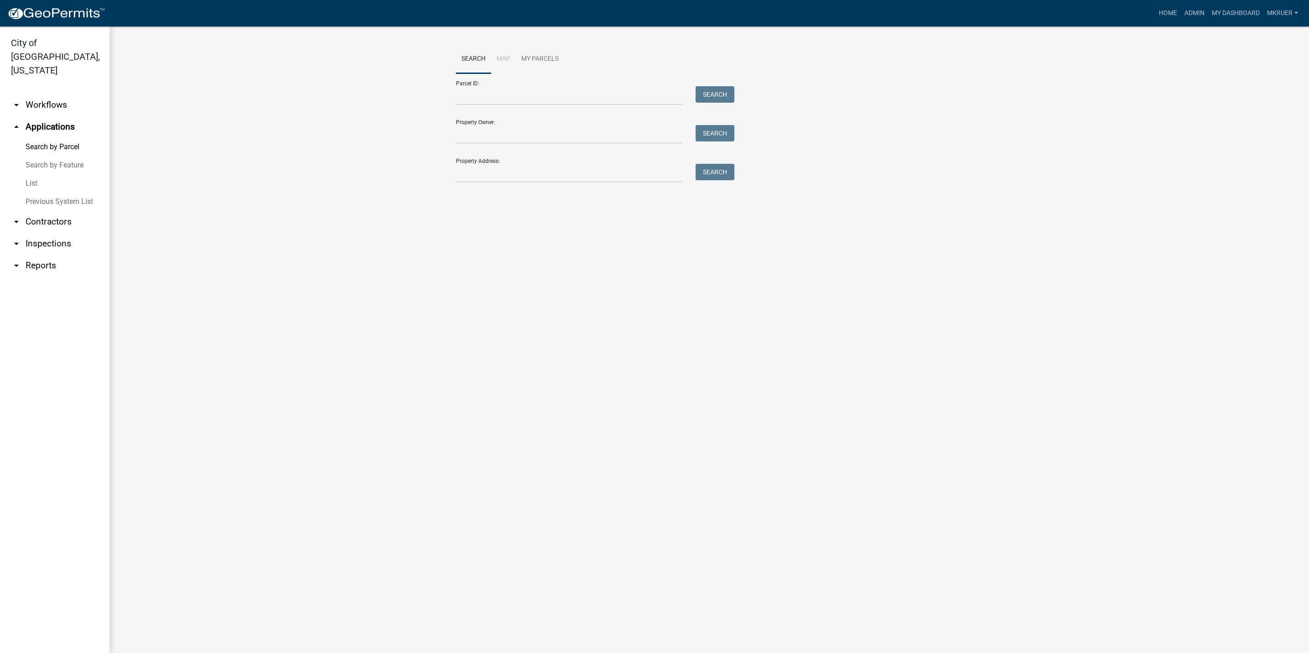
click at [36, 233] on link "arrow_drop_down Inspections" at bounding box center [54, 244] width 109 height 22
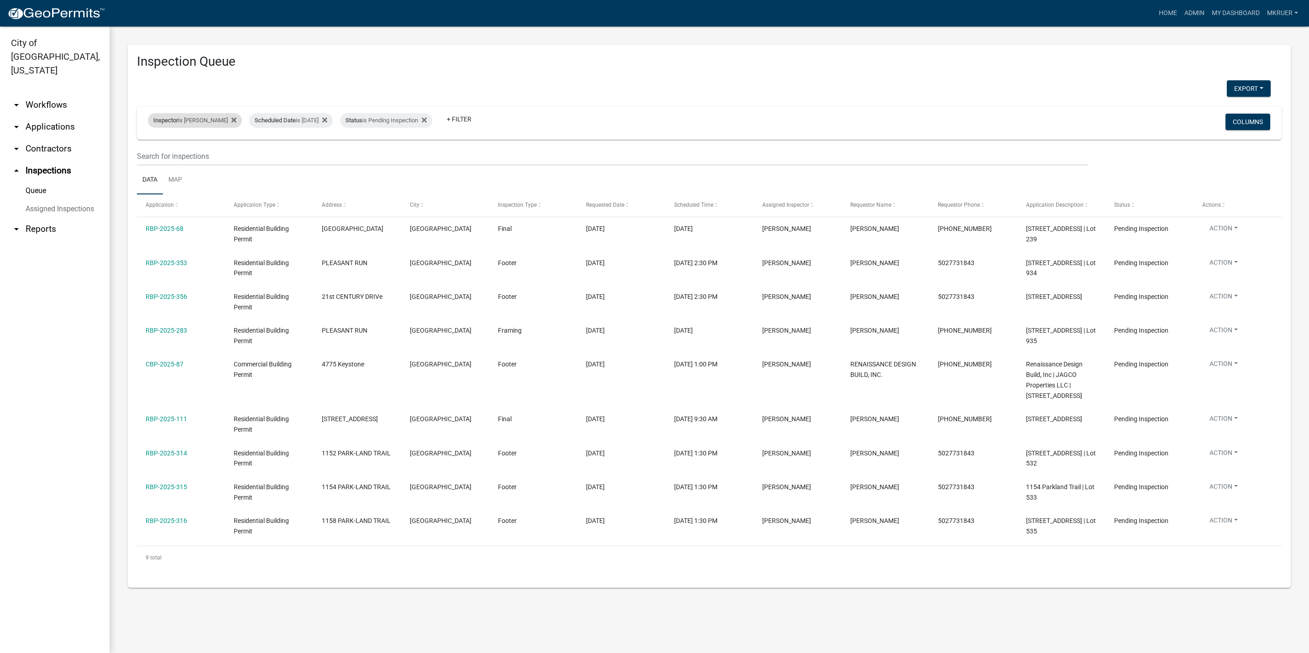
click at [204, 123] on div "Inspector is [PERSON_NAME]" at bounding box center [195, 120] width 94 height 15
click at [159, 163] on select "Select an option None [PERSON_NAME] [PERSON_NAME] [PERSON_NAME] [PERSON_NAME] […" at bounding box center [187, 164] width 91 height 19
click at [149, 155] on select "Select an option None [PERSON_NAME] [PERSON_NAME] [PERSON_NAME] [PERSON_NAME] […" at bounding box center [187, 164] width 91 height 19
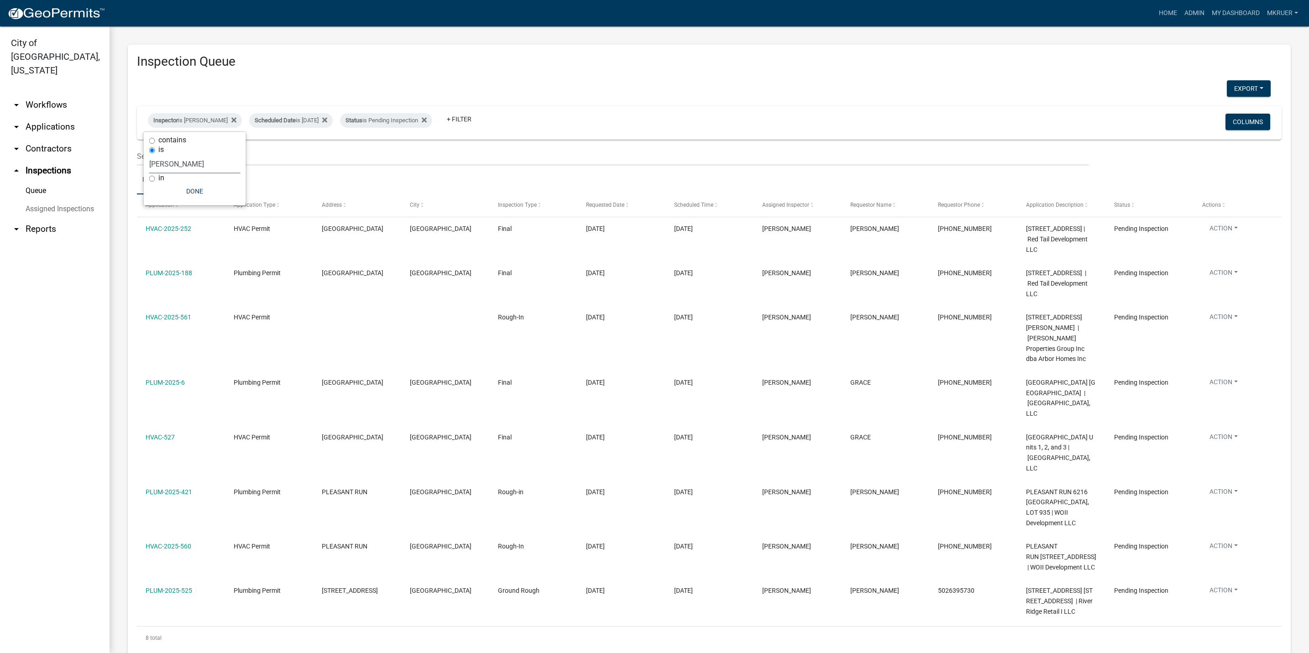
click at [184, 162] on select "Select an option None [PERSON_NAME] [PERSON_NAME] [PERSON_NAME] [PERSON_NAME] […" at bounding box center [194, 164] width 91 height 19
click at [149, 155] on select "Select an option None [PERSON_NAME] [PERSON_NAME] [PERSON_NAME] [PERSON_NAME] […" at bounding box center [194, 164] width 91 height 19
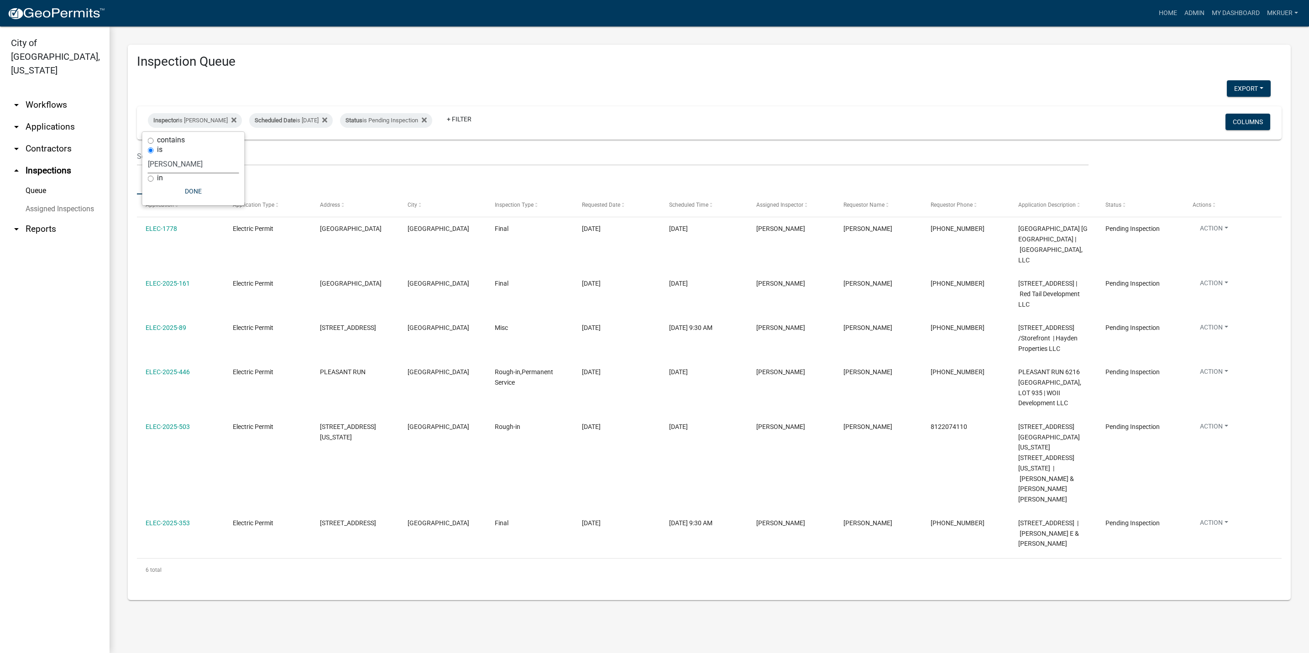
click at [181, 162] on select "Select an option None [PERSON_NAME] [PERSON_NAME] [PERSON_NAME] [PERSON_NAME] […" at bounding box center [193, 164] width 91 height 19
click at [149, 155] on select "Select an option None [PERSON_NAME] [PERSON_NAME] [PERSON_NAME] [PERSON_NAME] […" at bounding box center [193, 164] width 91 height 19
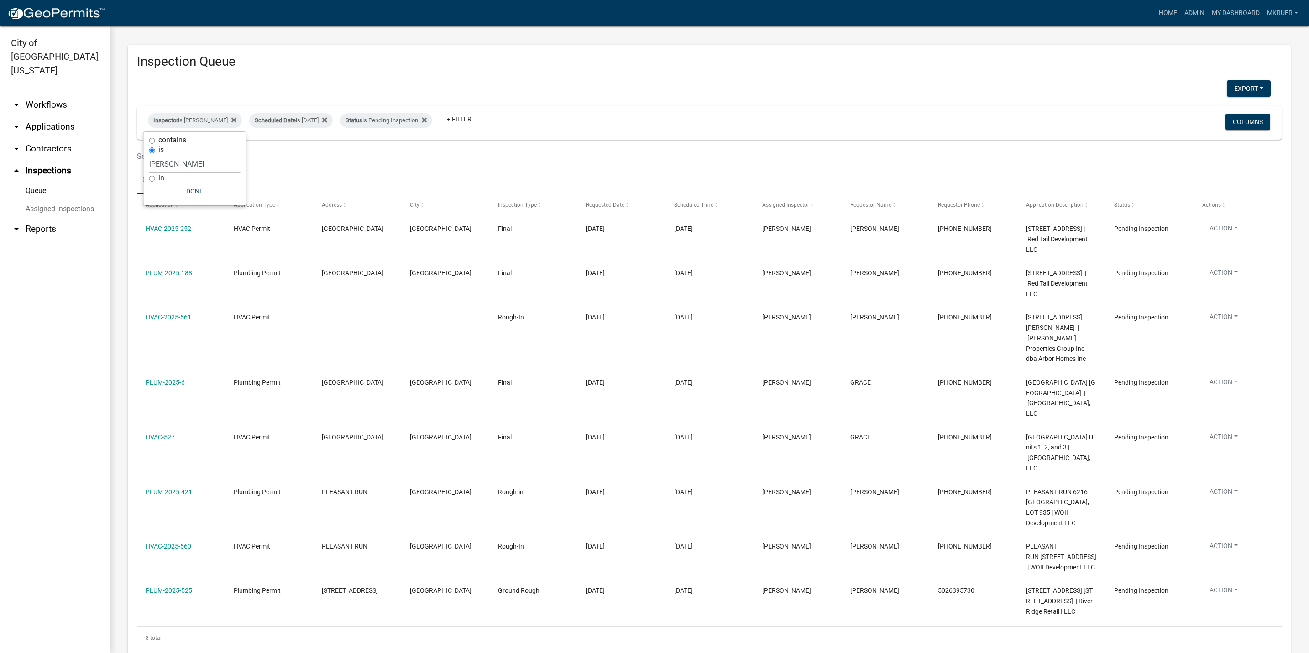
click at [173, 163] on select "Select an option None [PERSON_NAME] [PERSON_NAME] [PERSON_NAME] [PERSON_NAME] […" at bounding box center [194, 164] width 91 height 19
select select "fdb3bcc6-ce93-4663-8a18-5c08884dd177"
click at [149, 155] on select "Select an option None [PERSON_NAME] [PERSON_NAME] [PERSON_NAME] [PERSON_NAME] […" at bounding box center [194, 164] width 91 height 19
